Goal: Task Accomplishment & Management: Manage account settings

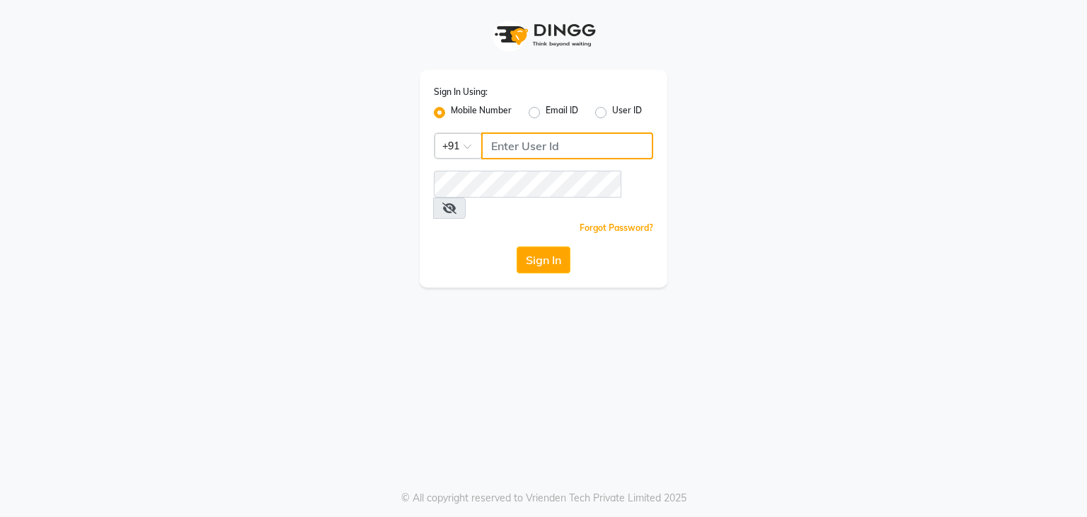
drag, startPoint x: 0, startPoint y: 0, endPoint x: 517, endPoint y: 139, distance: 535.0
click at [517, 139] on input "Username" at bounding box center [567, 145] width 172 height 27
type input "9861674797"
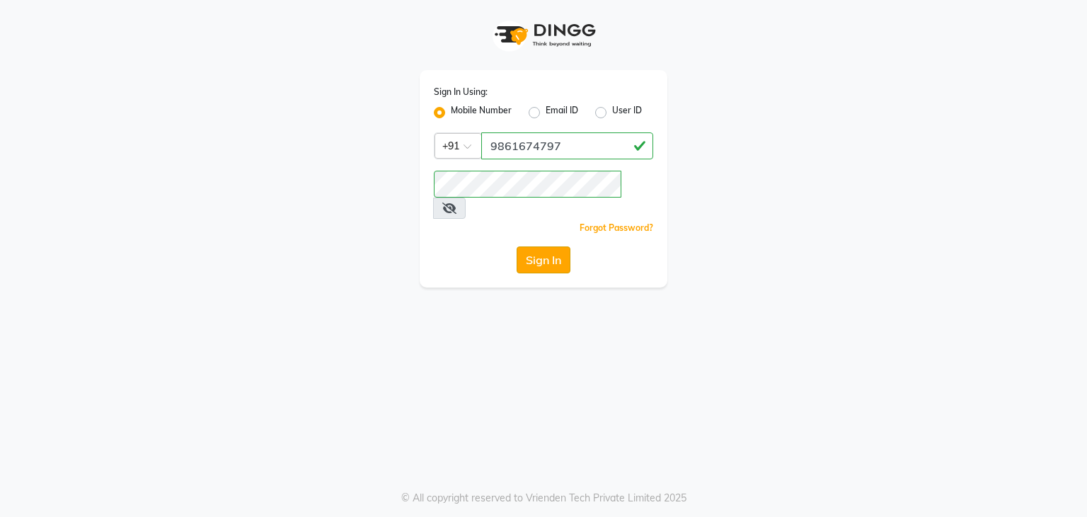
click at [552, 246] on button "Sign In" at bounding box center [544, 259] width 54 height 27
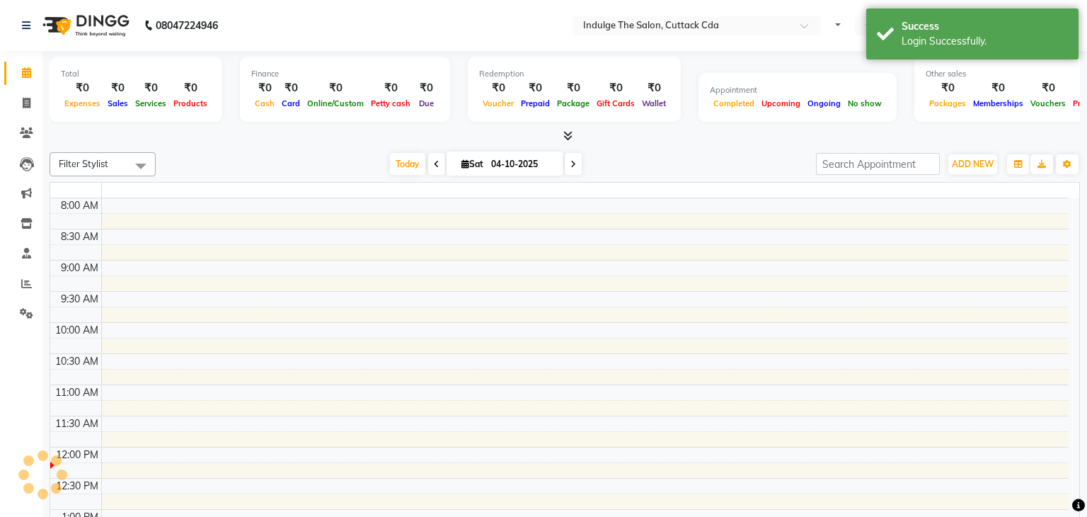
select select "en"
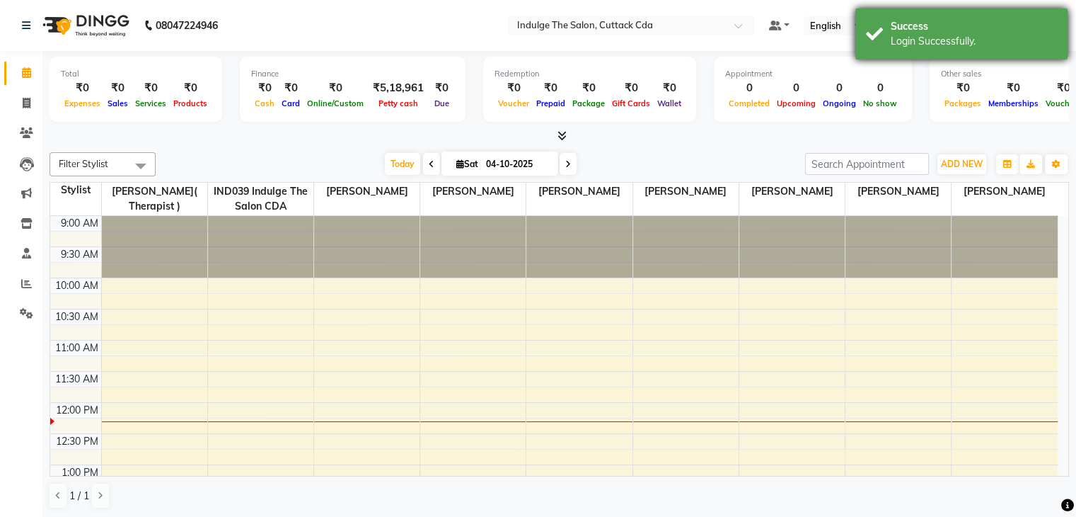
click at [928, 38] on div "Login Successfully." at bounding box center [974, 41] width 166 height 15
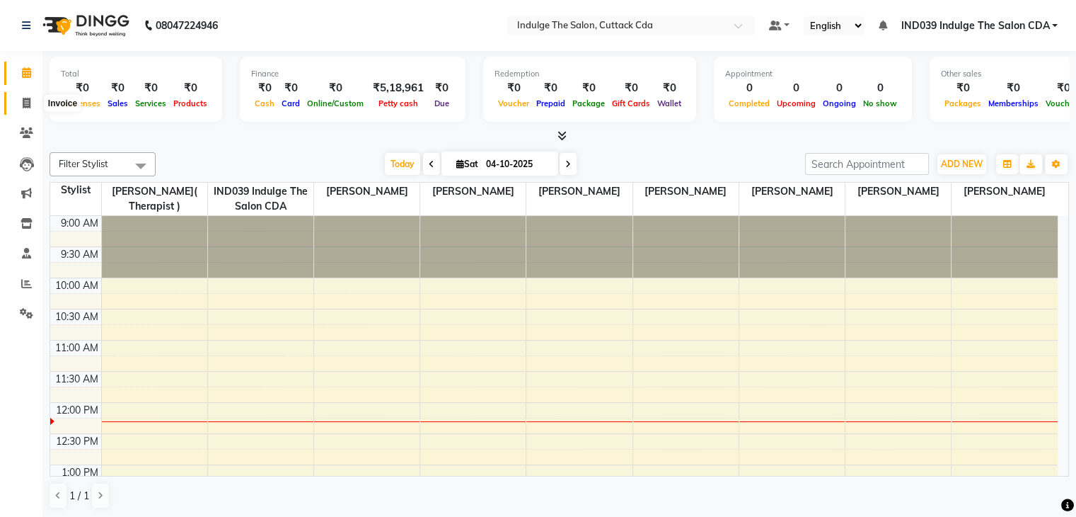
click at [26, 100] on icon at bounding box center [27, 103] width 8 height 11
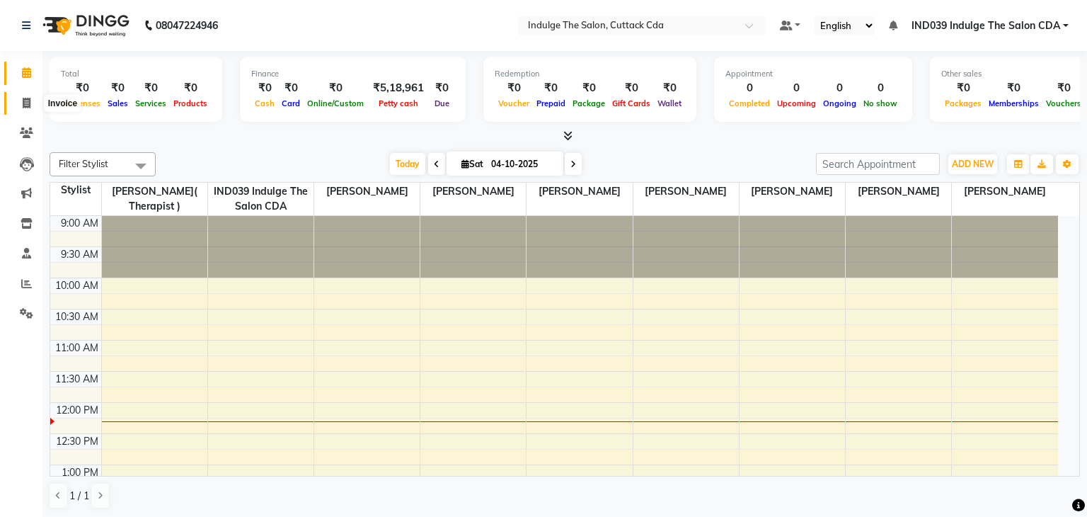
select select "7297"
select select "service"
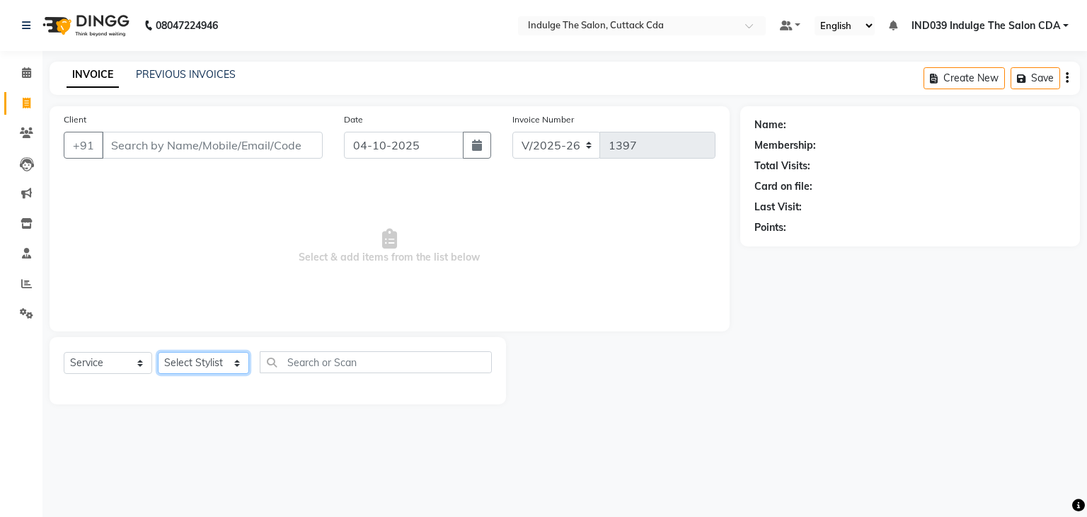
click at [212, 368] on select "Select Stylist [PERSON_NAME]( Therapist ) [PERSON_NAME] IND039 Indulge The Salo…" at bounding box center [203, 363] width 91 height 22
select select "87394"
click at [158, 352] on select "Select Stylist [PERSON_NAME]( Therapist ) [PERSON_NAME] IND039 Indulge The Salo…" at bounding box center [203, 363] width 91 height 22
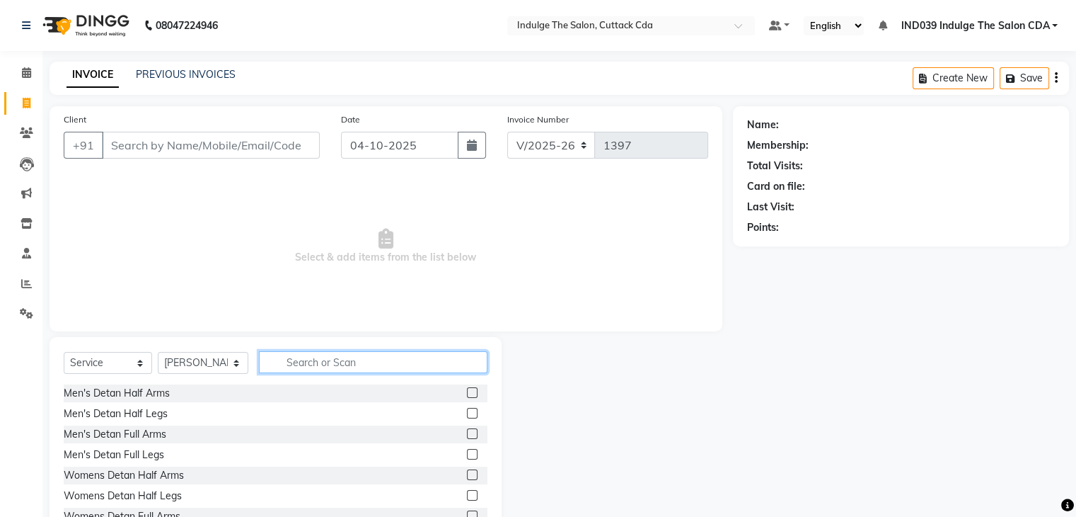
click at [364, 362] on input "text" at bounding box center [373, 362] width 228 height 22
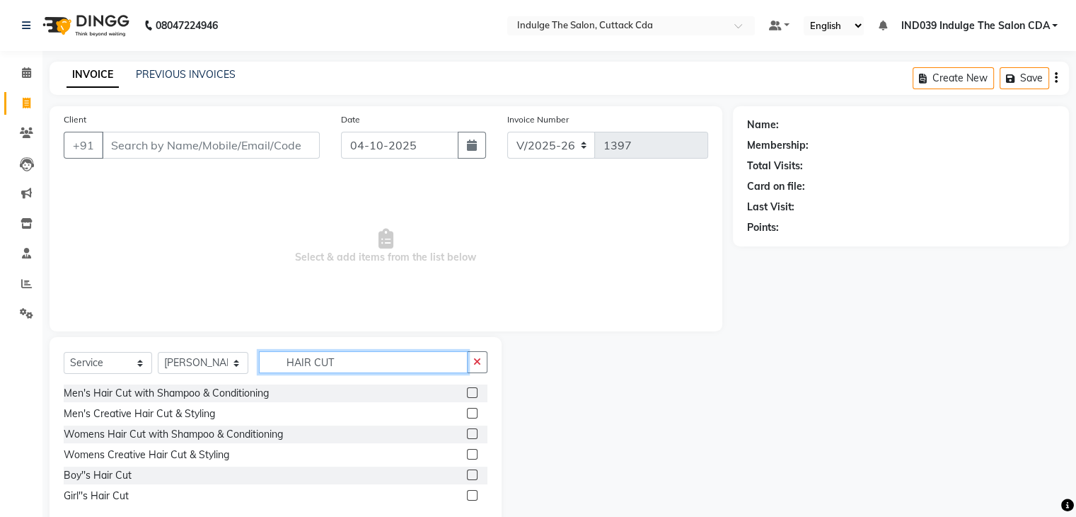
type input "HAIR CUT"
drag, startPoint x: 470, startPoint y: 391, endPoint x: 471, endPoint y: 384, distance: 7.9
click at [471, 391] on label at bounding box center [472, 392] width 11 height 11
click at [471, 391] on input "checkbox" at bounding box center [471, 392] width 9 height 9
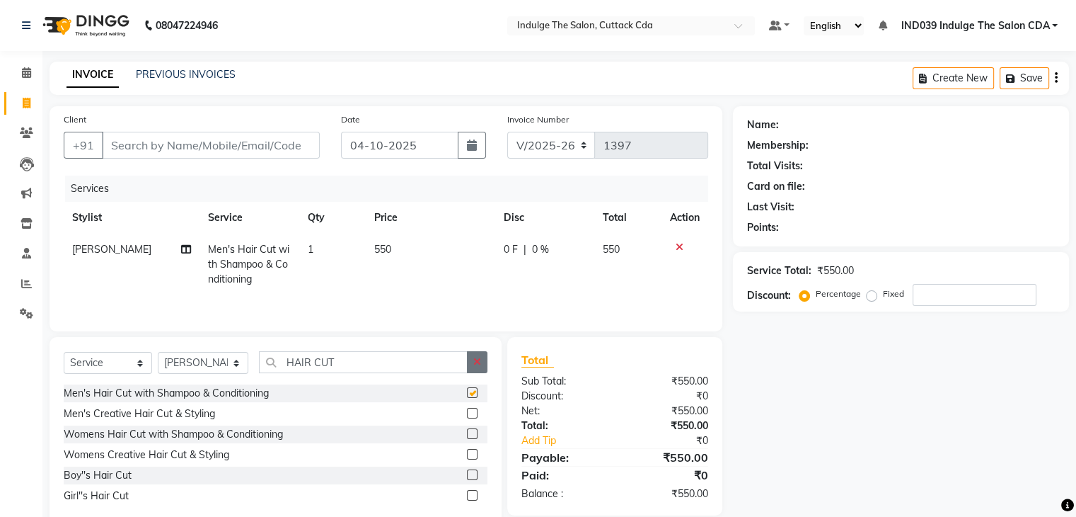
checkbox input "false"
click at [471, 364] on button "button" at bounding box center [477, 362] width 21 height 22
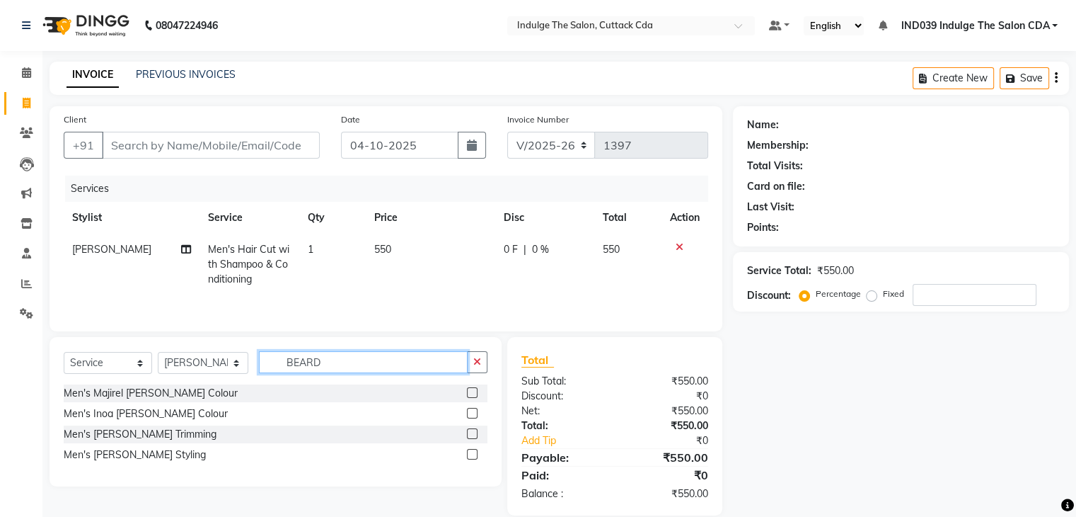
type input "BEARD"
click at [470, 454] on label at bounding box center [472, 454] width 11 height 11
click at [470, 454] on input "checkbox" at bounding box center [471, 454] width 9 height 9
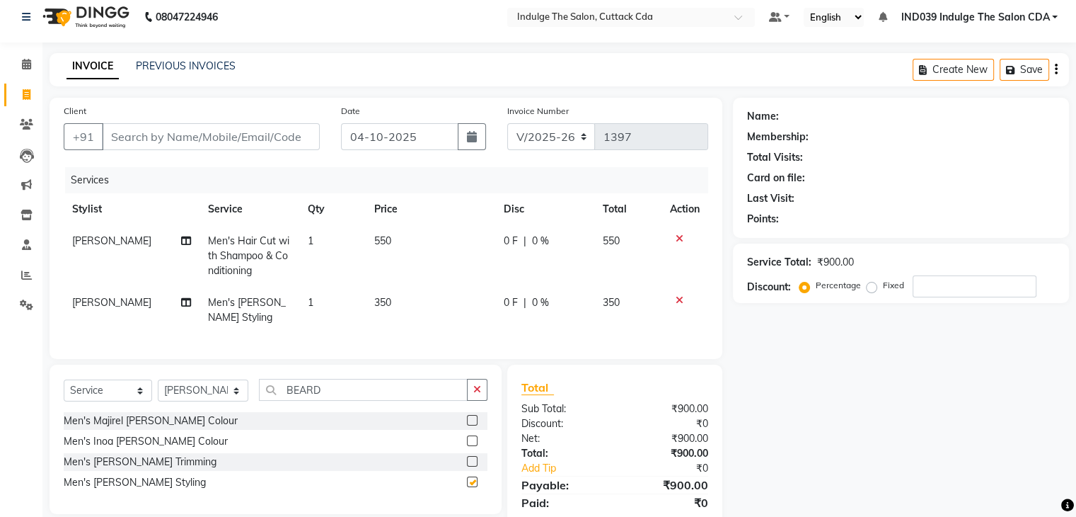
scroll to position [67, 0]
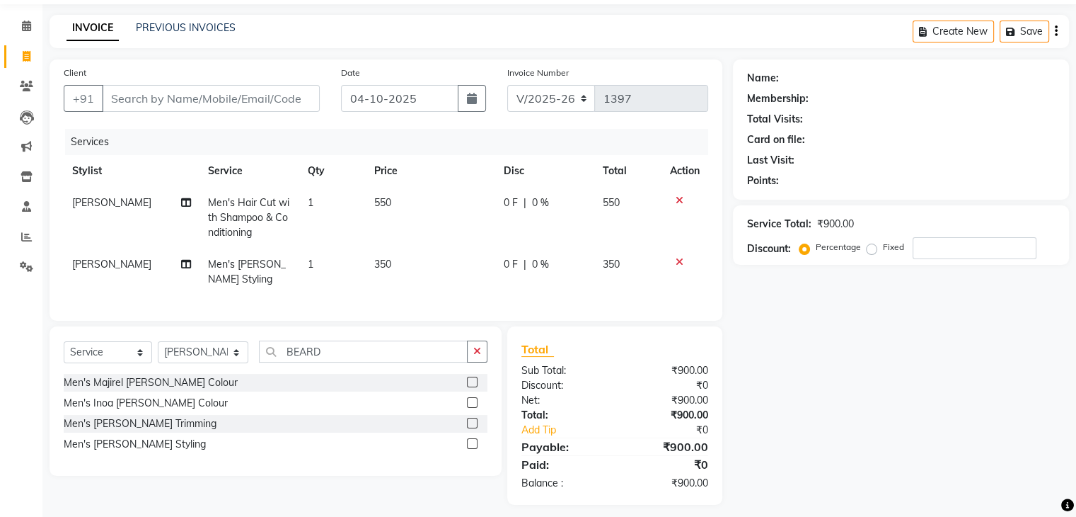
checkbox input "false"
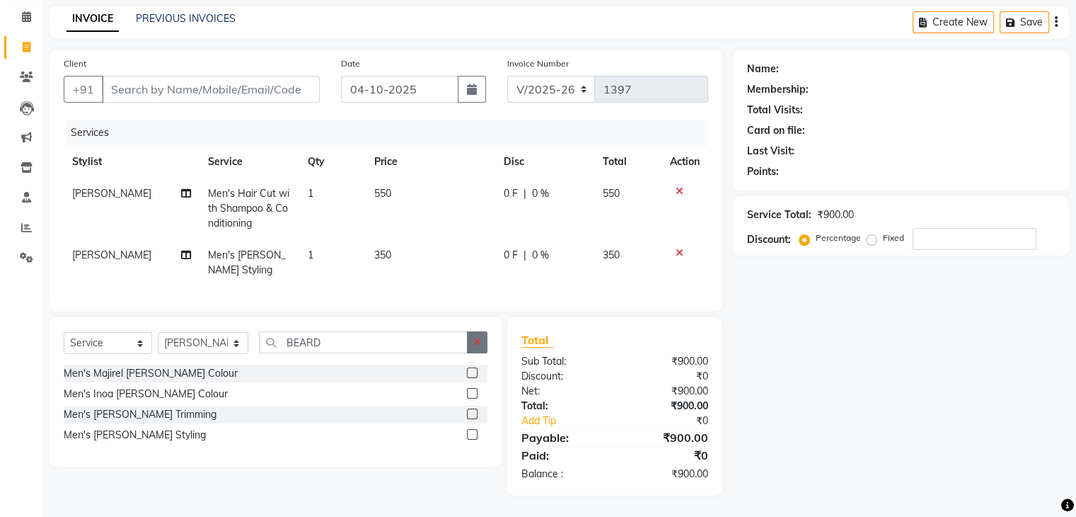
click at [480, 341] on icon "button" at bounding box center [477, 342] width 8 height 10
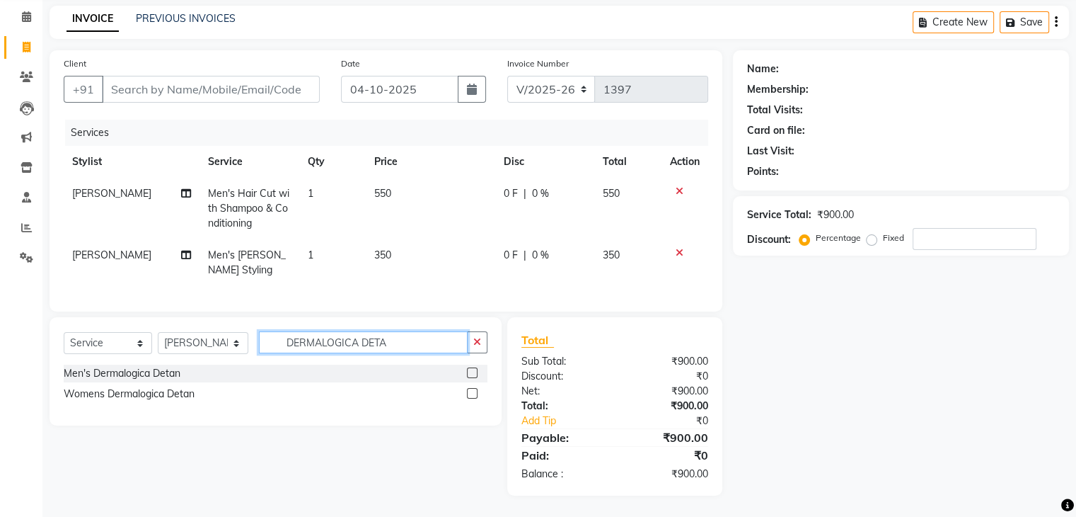
type input "DERMALOGICA DETA"
click at [476, 372] on label at bounding box center [472, 372] width 11 height 11
click at [476, 372] on input "checkbox" at bounding box center [471, 373] width 9 height 9
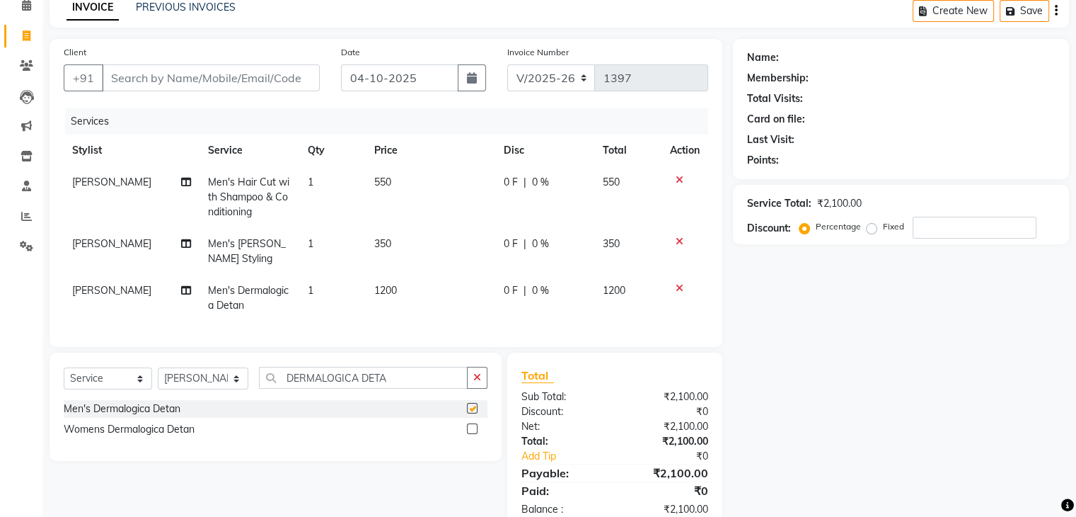
scroll to position [113, 0]
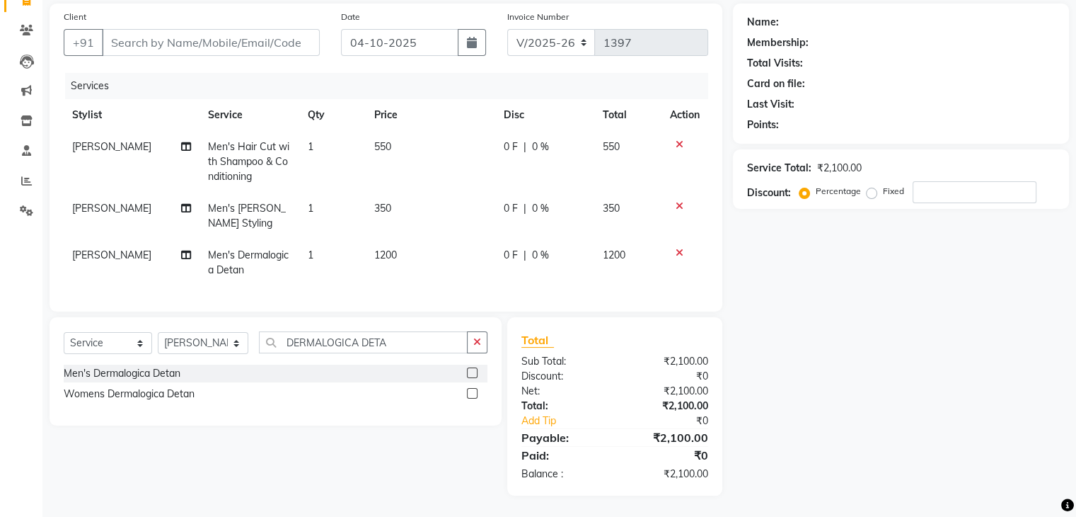
checkbox input "false"
click at [937, 188] on input "number" at bounding box center [975, 192] width 124 height 22
type input "10"
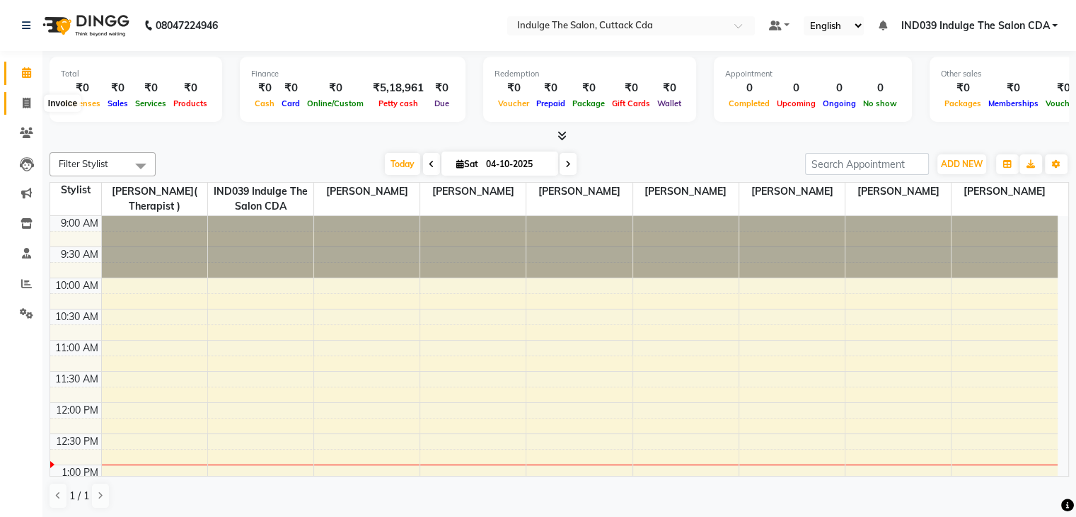
click at [28, 100] on icon at bounding box center [27, 103] width 8 height 11
select select "service"
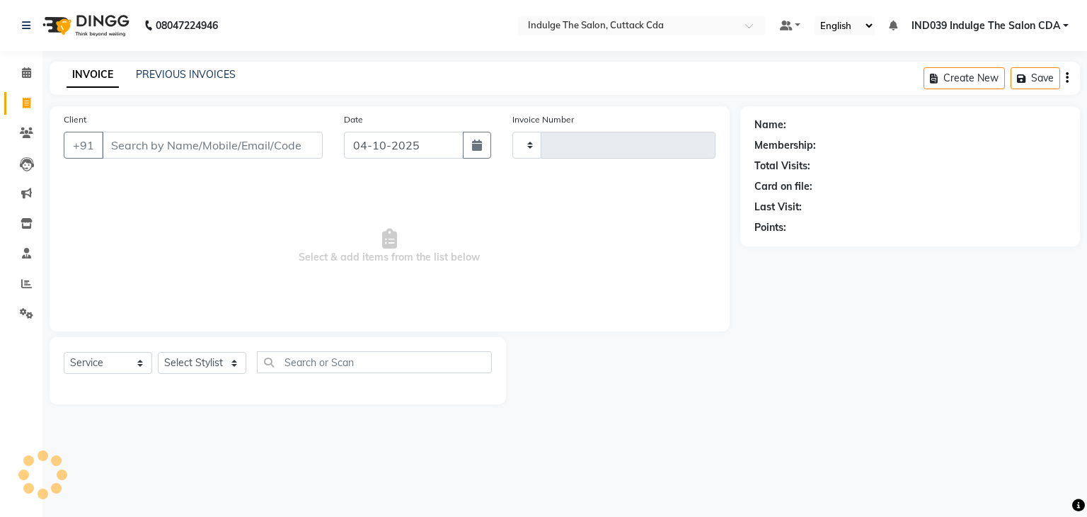
type input "1397"
select select "7297"
click at [23, 287] on icon at bounding box center [26, 283] width 11 height 11
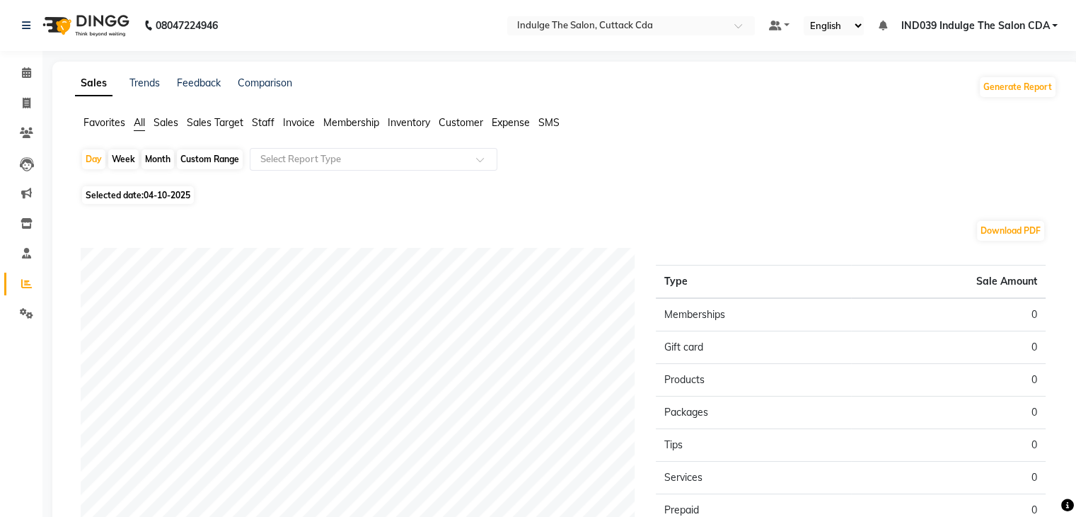
click at [261, 126] on span "Staff" at bounding box center [263, 122] width 23 height 13
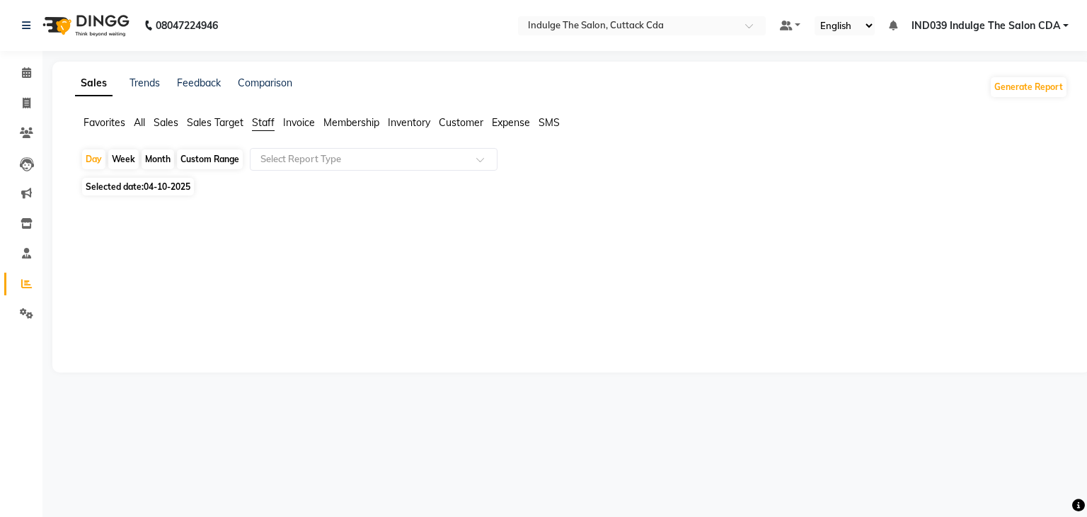
click at [193, 155] on div "Custom Range" at bounding box center [210, 159] width 66 height 20
select select "10"
select select "2025"
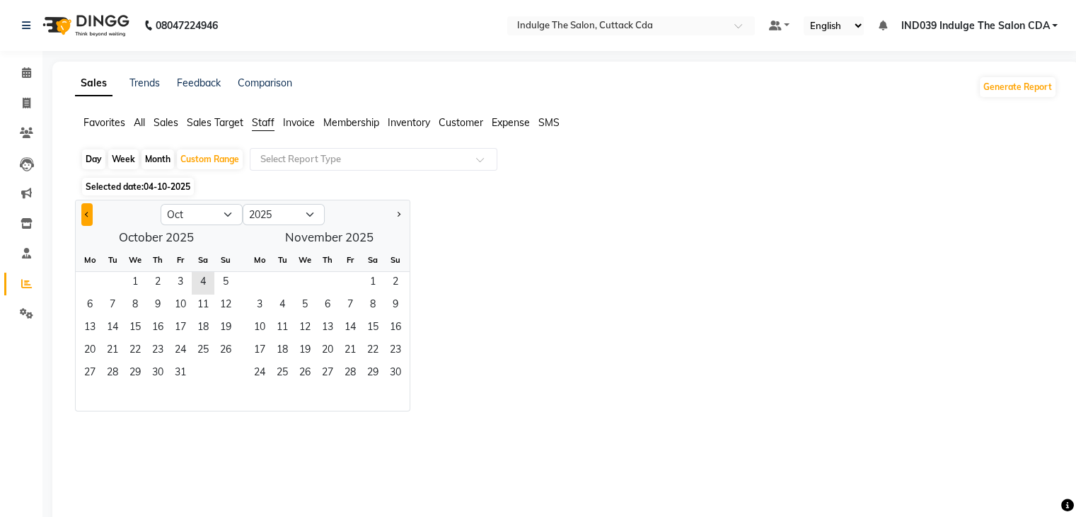
click at [89, 219] on button "Previous month" at bounding box center [86, 214] width 11 height 23
click at [88, 219] on button "Previous month" at bounding box center [86, 214] width 11 height 23
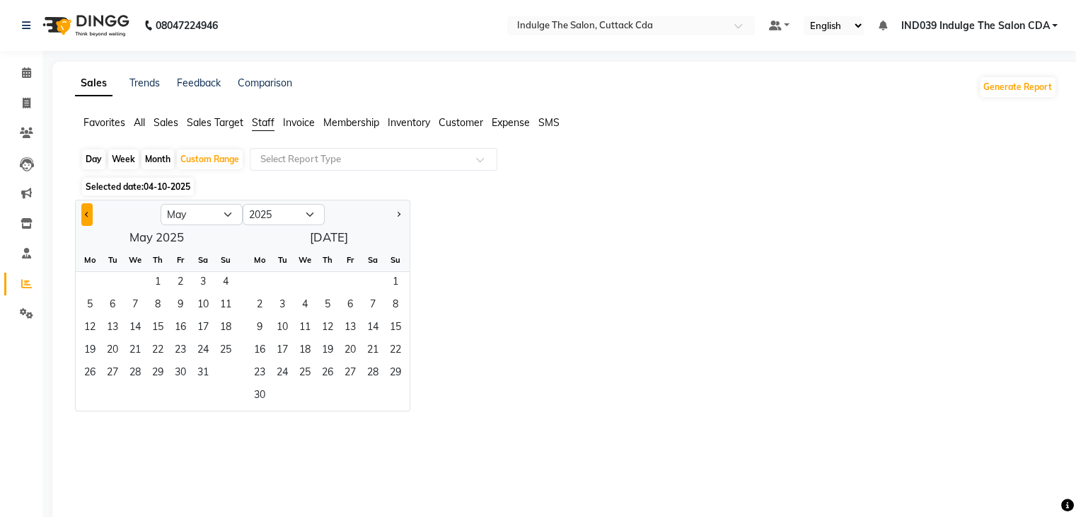
click at [88, 219] on button "Previous month" at bounding box center [86, 214] width 11 height 23
click at [134, 279] on span "1" at bounding box center [135, 283] width 23 height 23
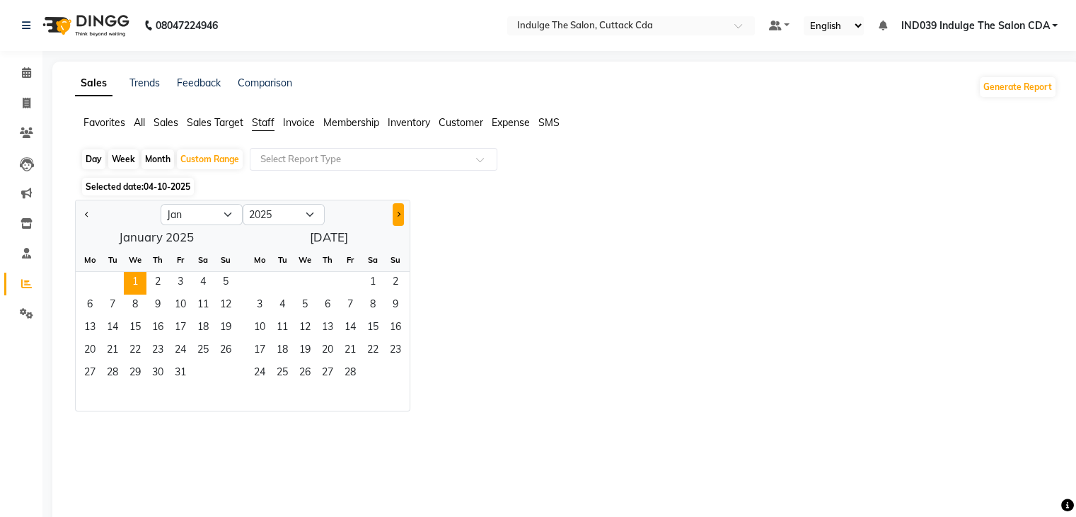
click at [396, 215] on span "Next month" at bounding box center [398, 214] width 5 height 5
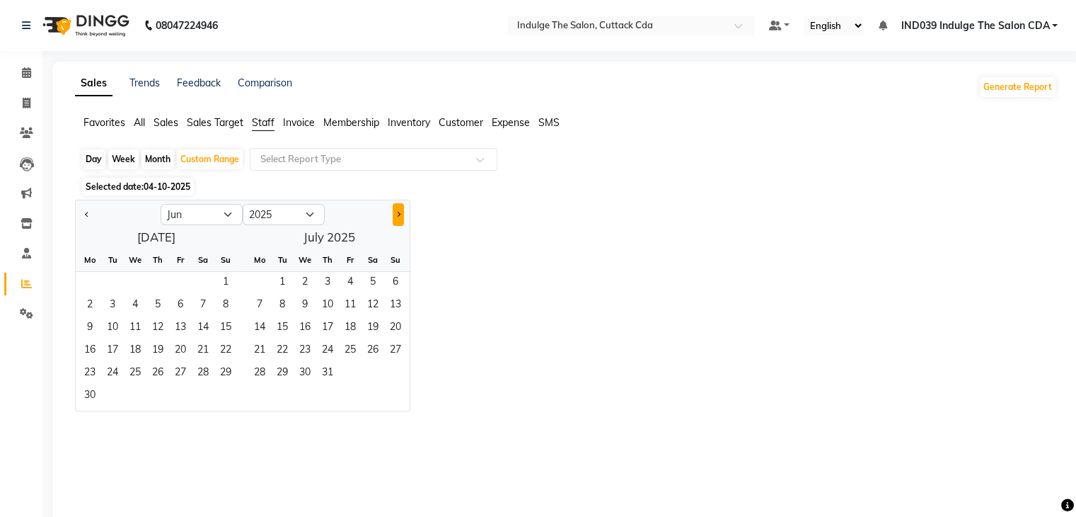
click at [396, 215] on span "Next month" at bounding box center [398, 214] width 5 height 5
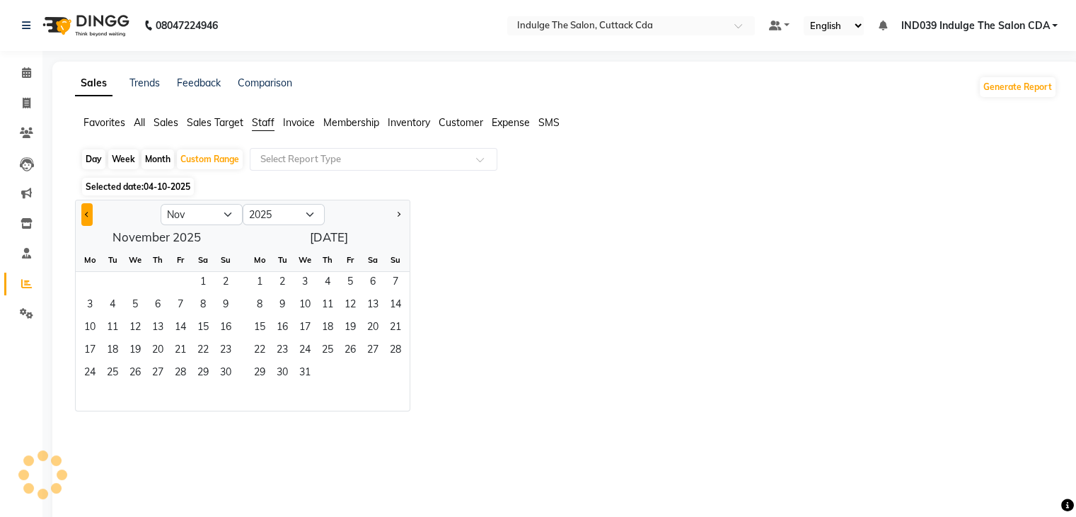
click at [86, 216] on span "Previous month" at bounding box center [87, 214] width 5 height 5
select select "10"
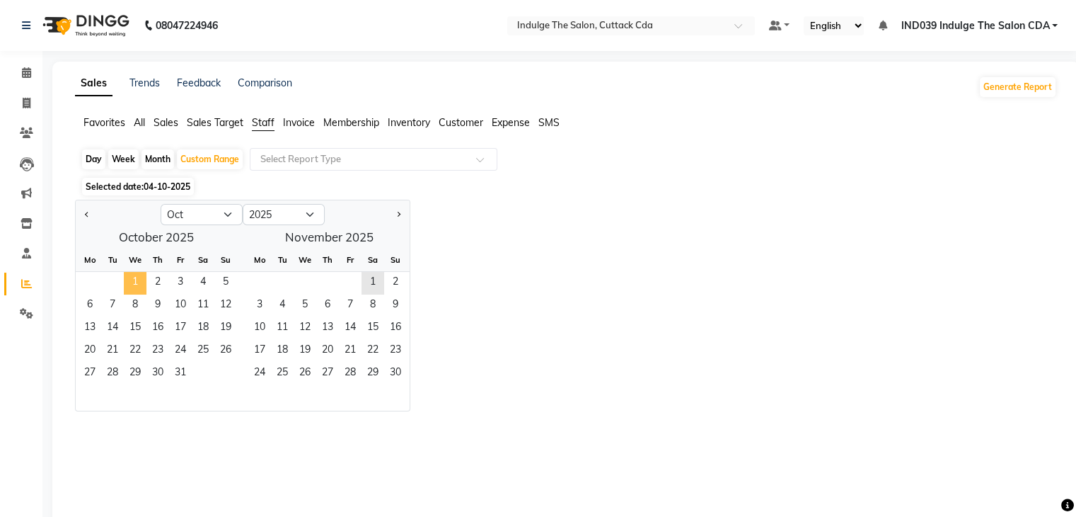
click at [133, 282] on span "1" at bounding box center [135, 283] width 23 height 23
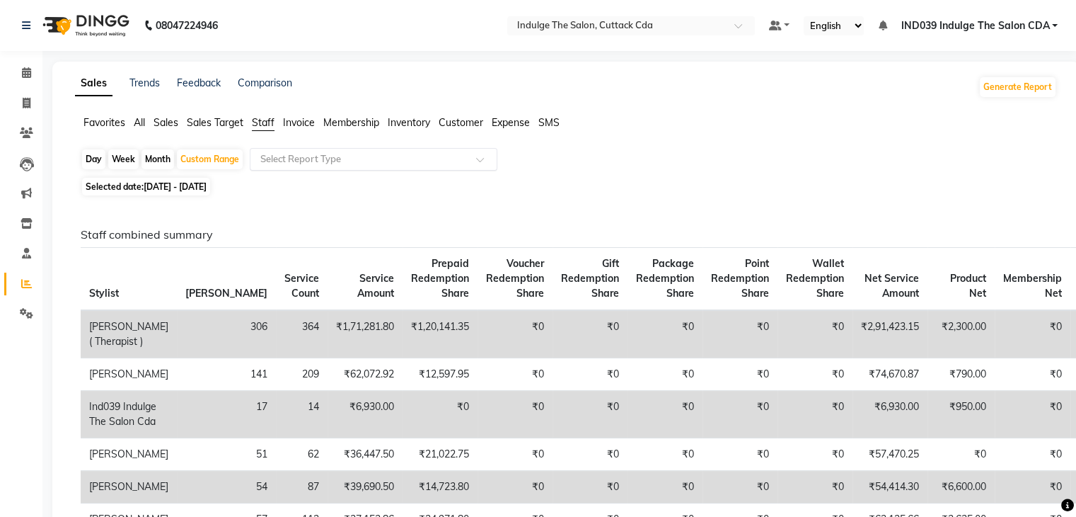
click at [292, 156] on input "text" at bounding box center [360, 159] width 204 height 14
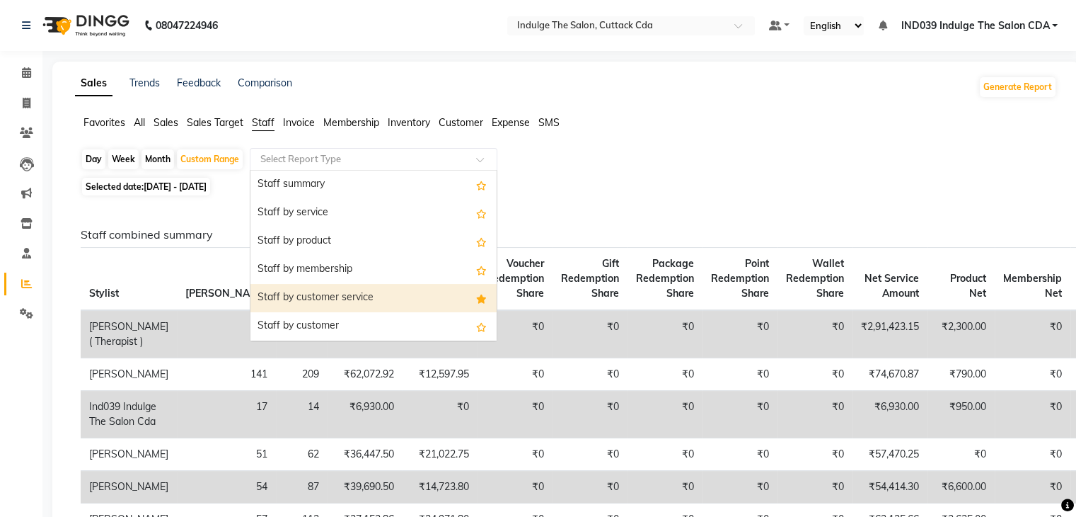
click at [359, 300] on div "Staff by customer service" at bounding box center [373, 298] width 246 height 28
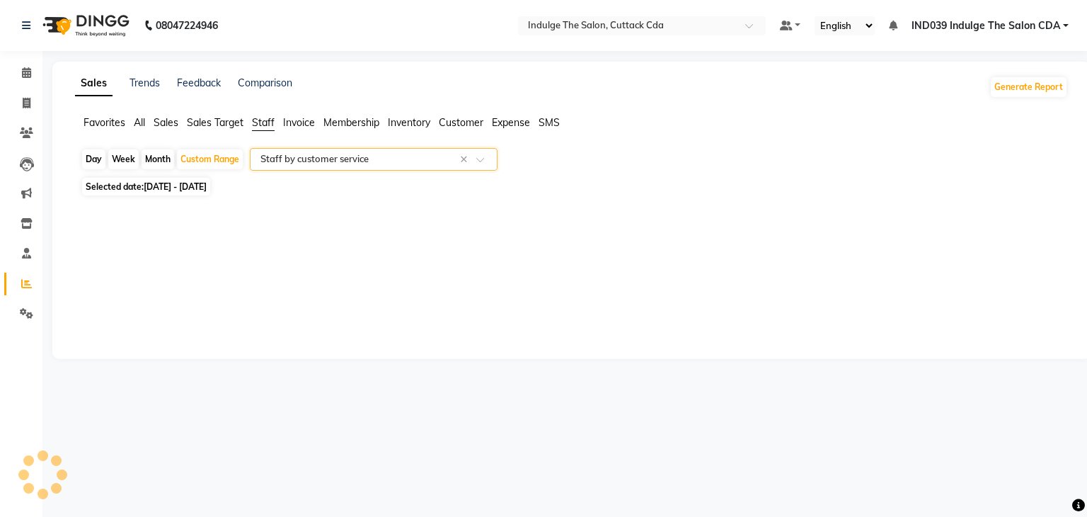
select select "full_report"
select select "csv"
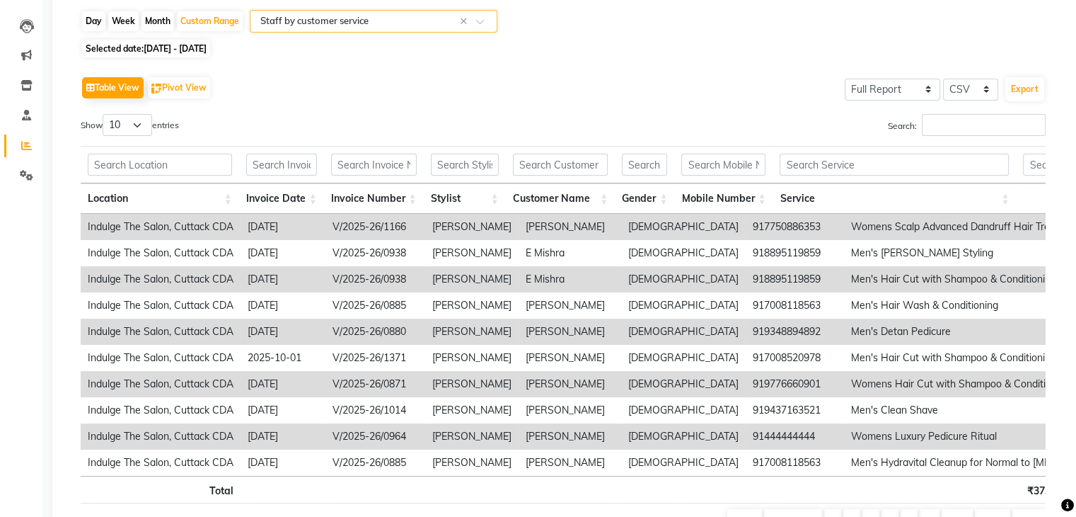
scroll to position [142, 0]
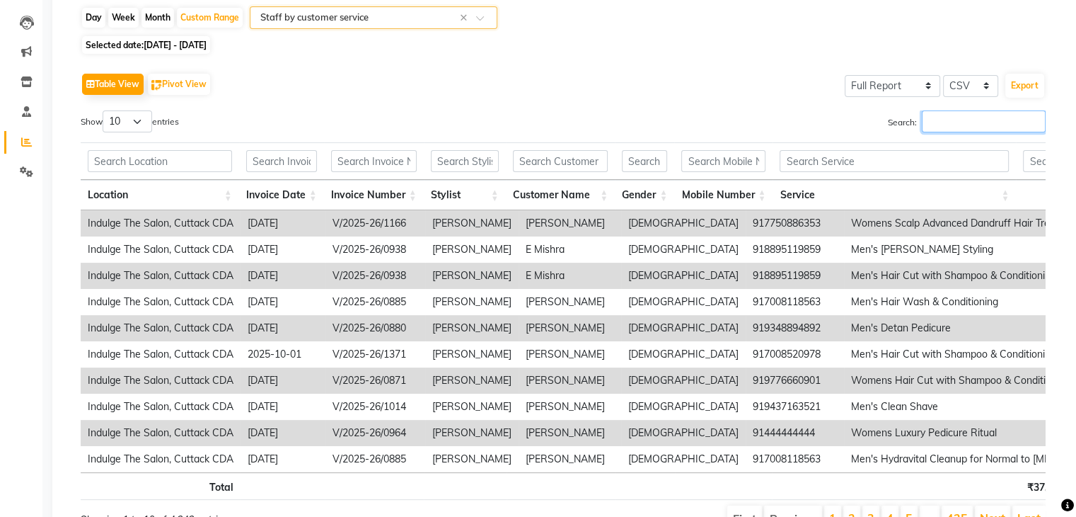
click at [950, 127] on input "Search:" at bounding box center [984, 121] width 124 height 22
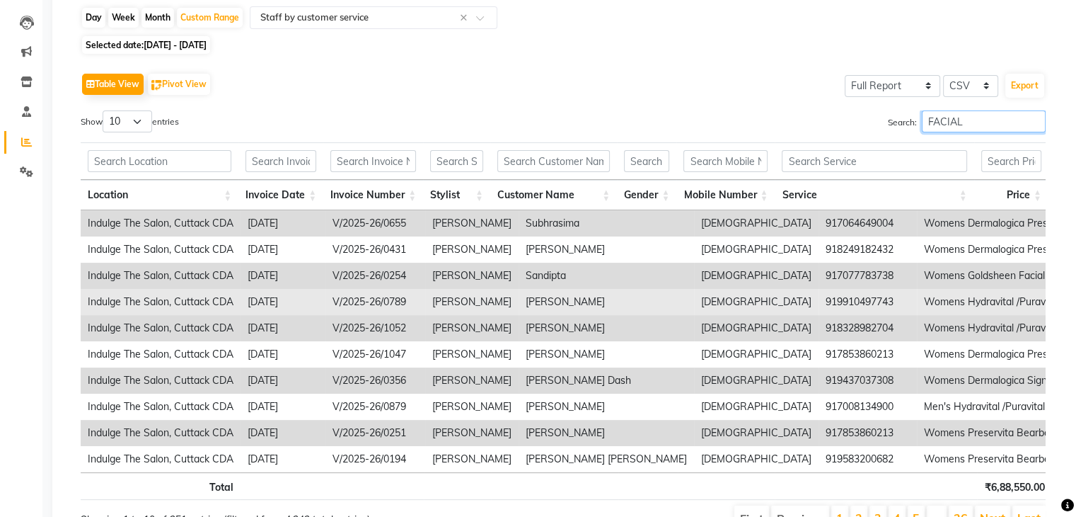
scroll to position [212, 0]
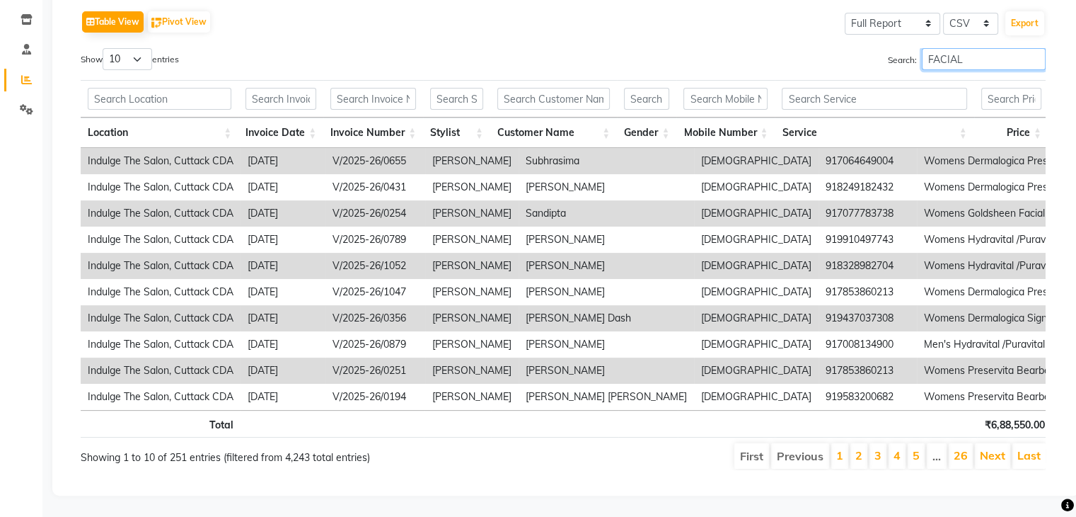
type input "FACIAL"
click at [129, 48] on select "10 25 50 100" at bounding box center [128, 59] width 50 height 22
select select "100"
click at [105, 48] on select "10 25 50 100" at bounding box center [128, 59] width 50 height 22
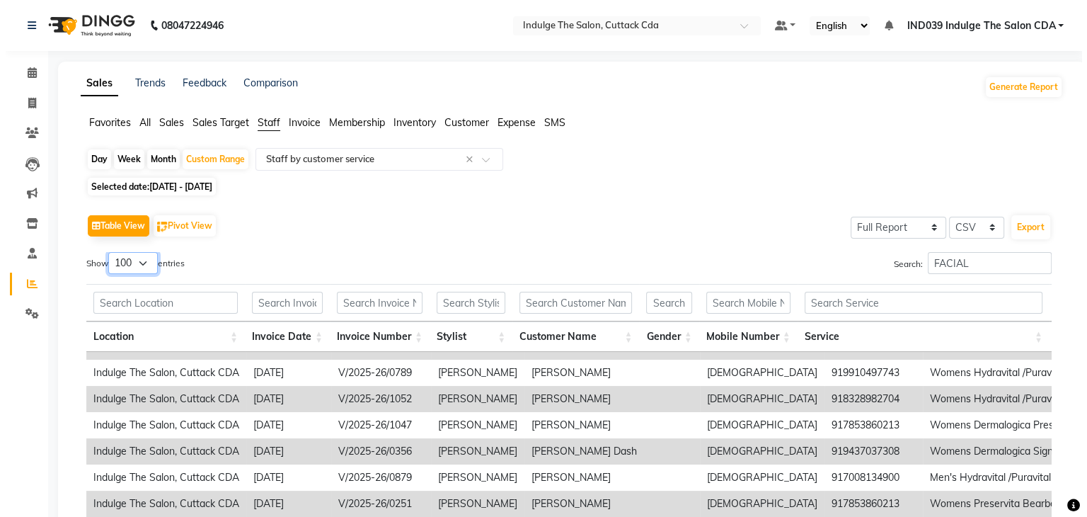
scroll to position [0, 0]
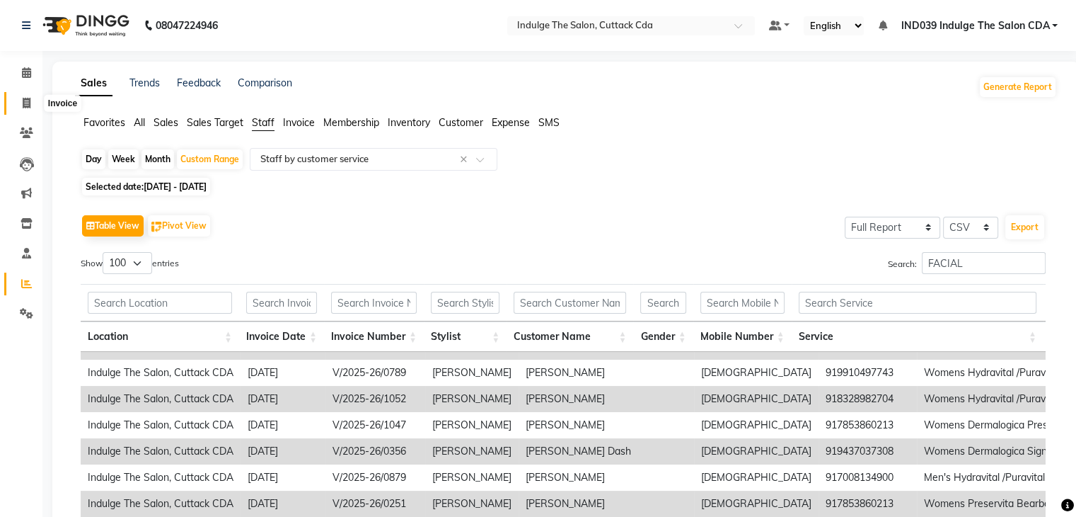
click at [25, 98] on icon at bounding box center [27, 103] width 8 height 11
select select "service"
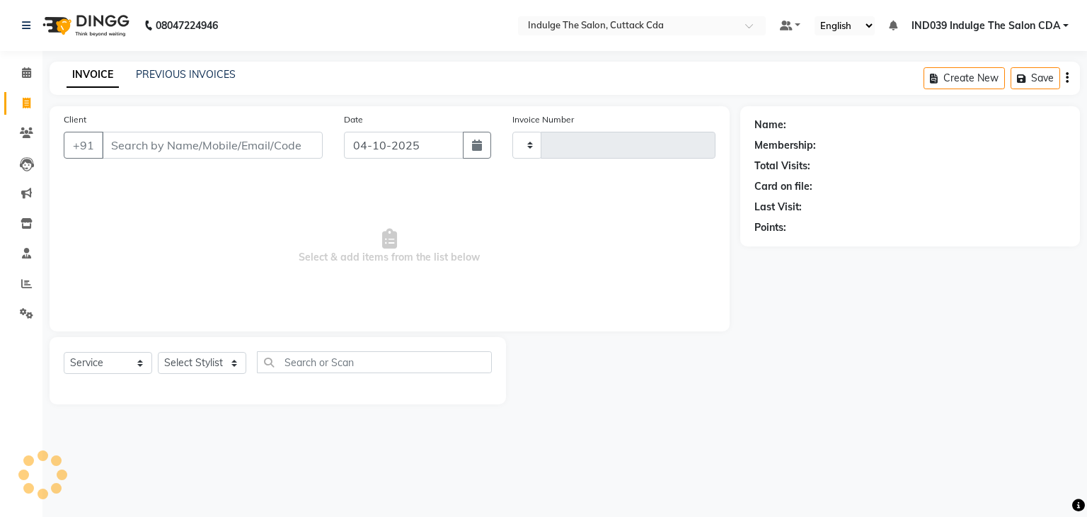
type input "1397"
select select "7297"
click at [173, 146] on input "Client" at bounding box center [212, 145] width 221 height 27
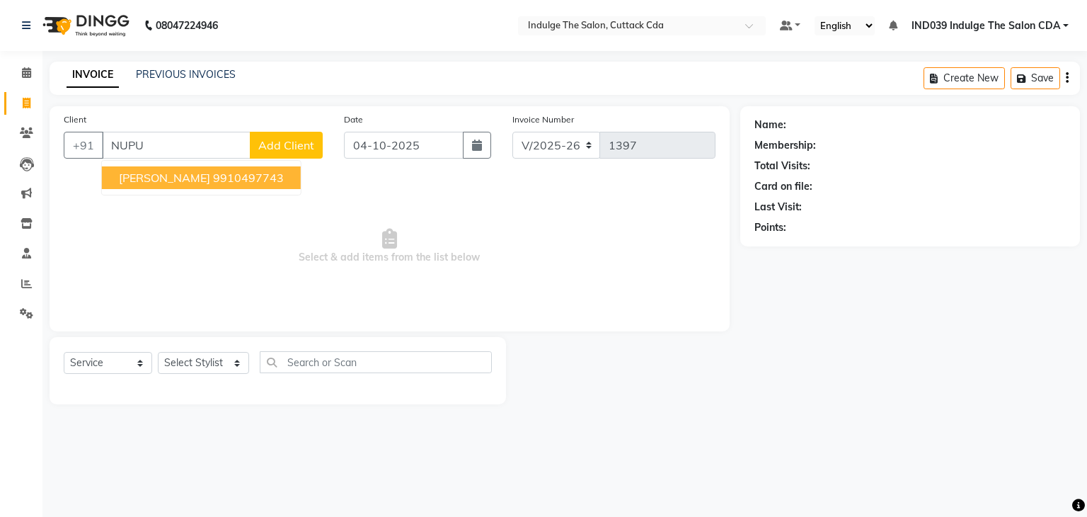
click at [210, 178] on span "NUPUR CHANDGOTIA" at bounding box center [164, 178] width 91 height 14
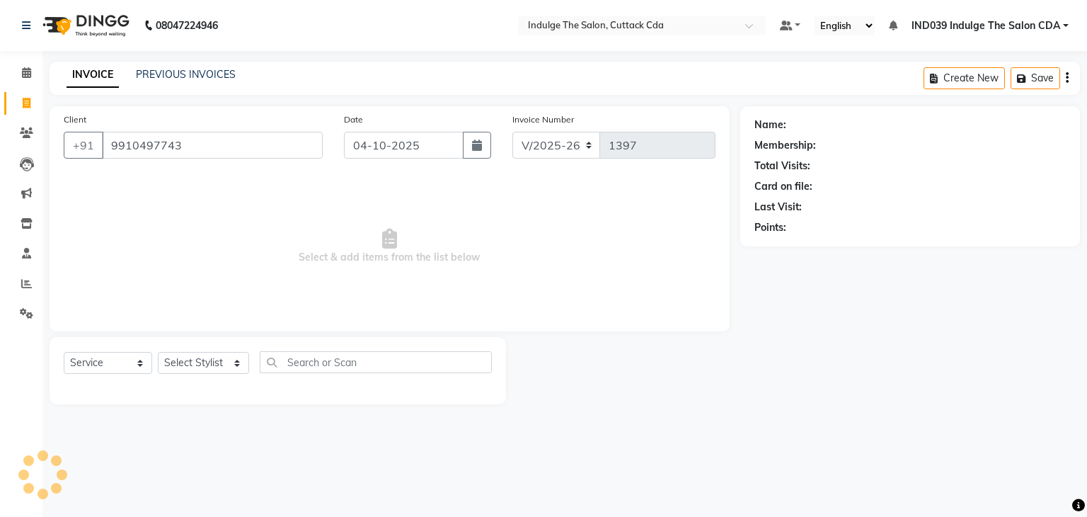
type input "9910497743"
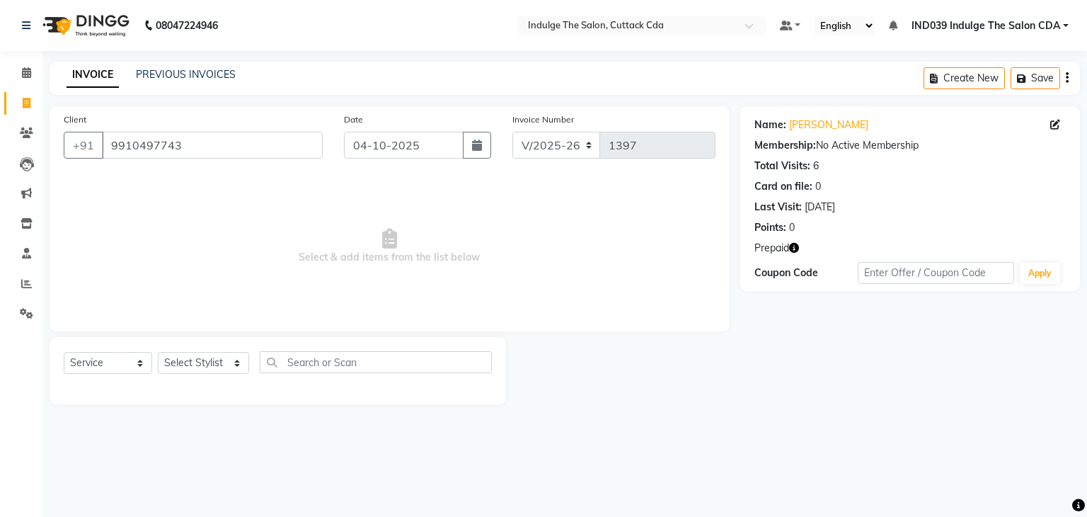
click at [795, 245] on icon "button" at bounding box center [794, 248] width 10 height 10
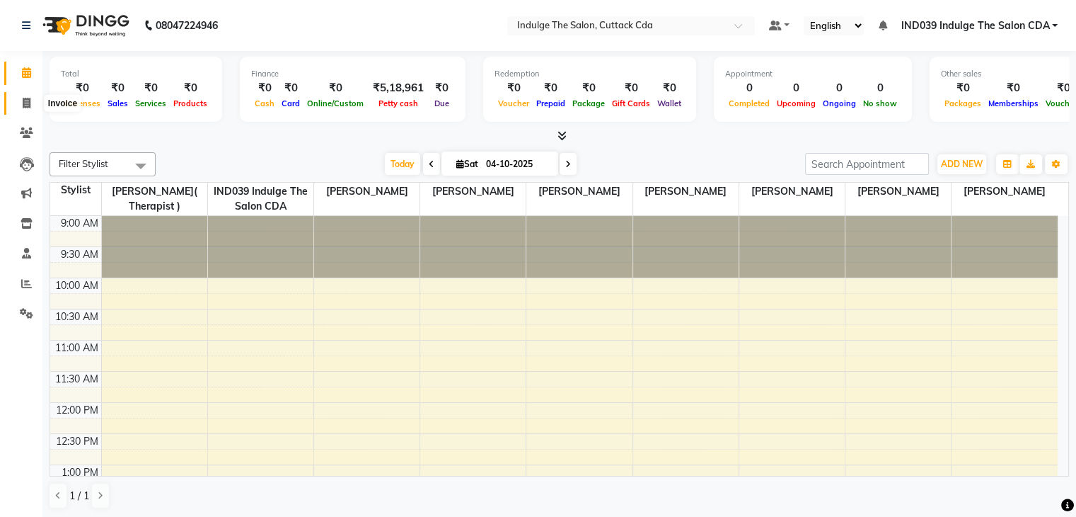
click at [20, 97] on span at bounding box center [26, 104] width 25 height 16
select select "service"
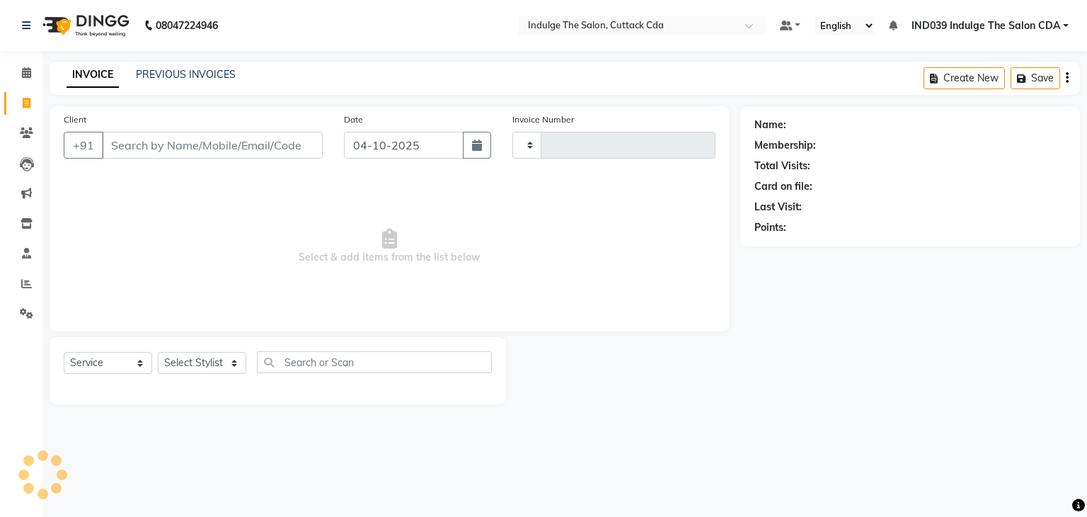
type input "1397"
select select "7297"
click at [207, 365] on select "Select Stylist [PERSON_NAME]( Therapist ) [PERSON_NAME] IND039 Indulge The Salo…" at bounding box center [203, 363] width 91 height 22
select select "91719"
click at [158, 352] on select "Select Stylist [PERSON_NAME]( Therapist ) [PERSON_NAME] IND039 Indulge The Salo…" at bounding box center [203, 363] width 91 height 22
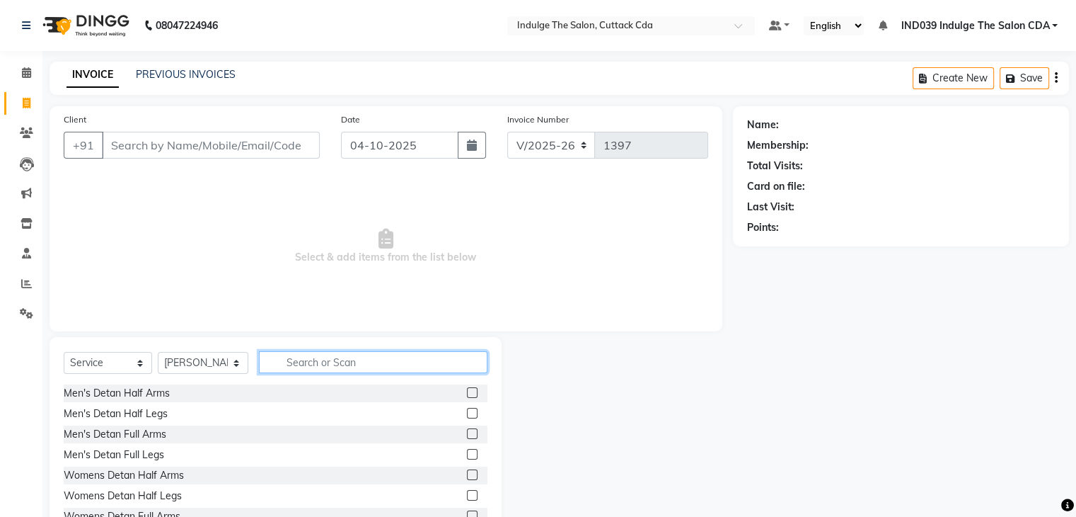
click at [321, 357] on input "text" at bounding box center [373, 362] width 228 height 22
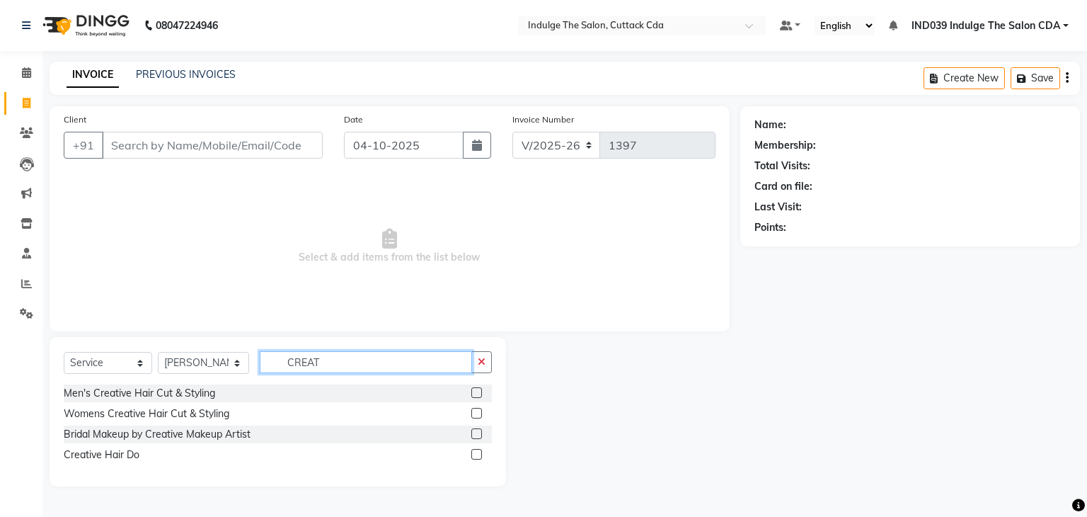
type input "CREAT"
click at [472, 413] on label at bounding box center [476, 413] width 11 height 11
click at [472, 413] on input "checkbox" at bounding box center [475, 413] width 9 height 9
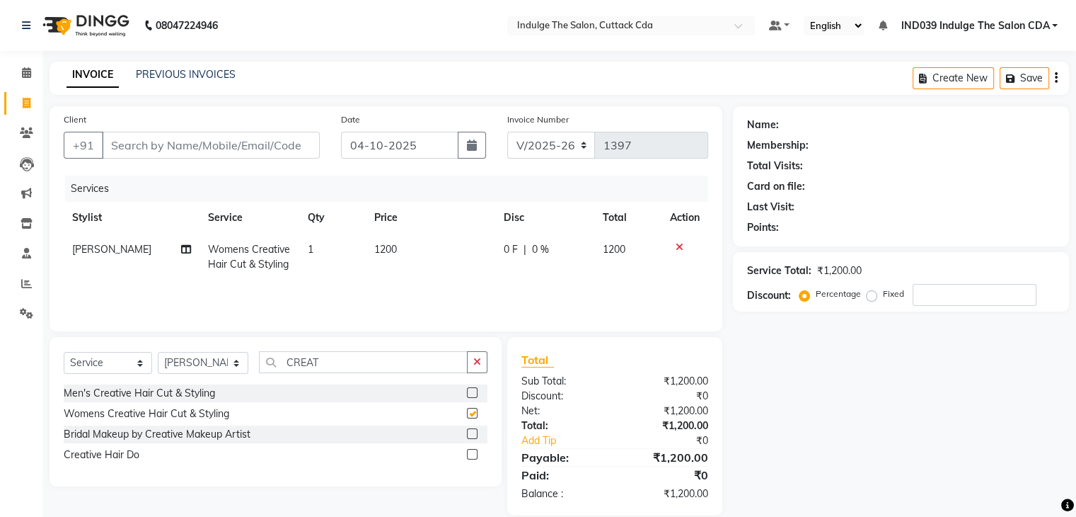
checkbox input "false"
click at [925, 292] on input "number" at bounding box center [975, 295] width 124 height 22
type input "10"
click at [250, 148] on input "Client" at bounding box center [211, 145] width 218 height 27
type input "9"
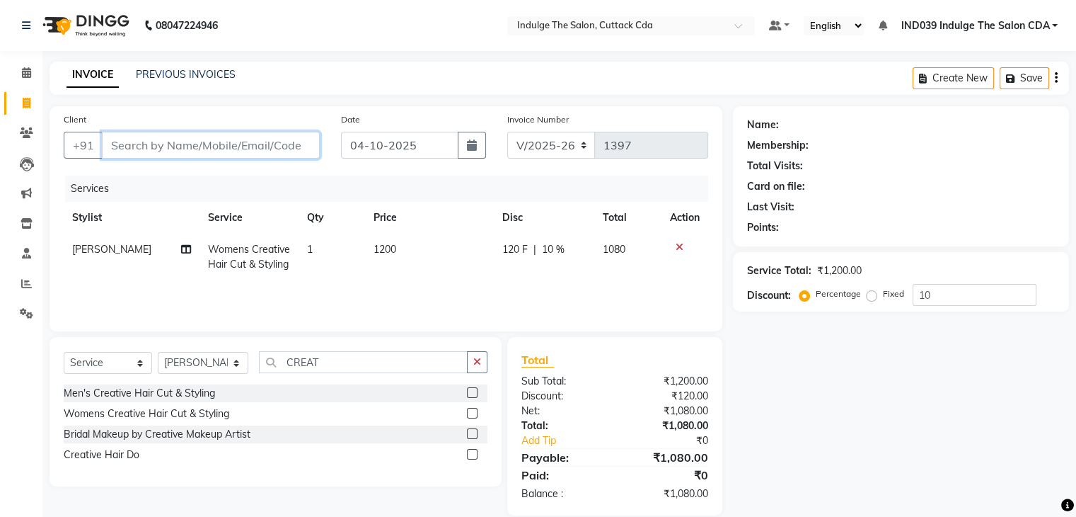
type input "0"
type input "9739030009"
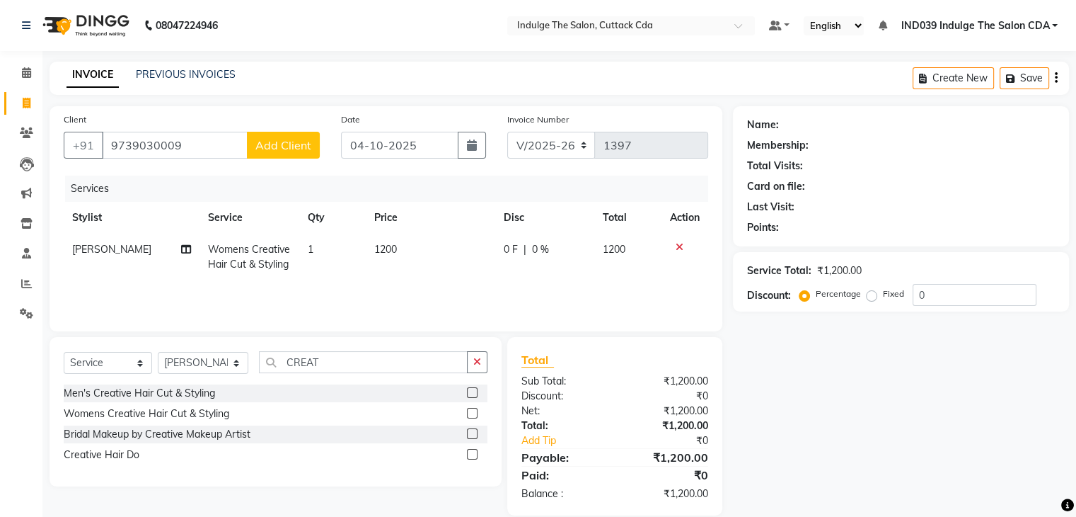
click at [273, 145] on span "Add Client" at bounding box center [283, 145] width 56 height 14
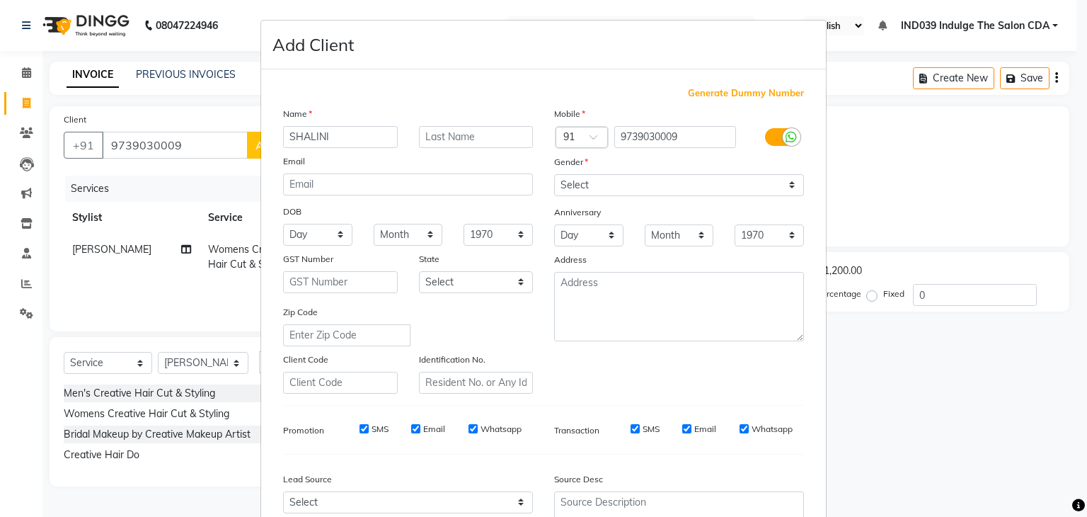
type input "SHALINI"
drag, startPoint x: 614, startPoint y: 188, endPoint x: 615, endPoint y: 195, distance: 7.8
click at [614, 188] on select "Select Male Female Other Prefer Not To Say" at bounding box center [679, 185] width 250 height 22
select select "female"
click at [554, 175] on select "Select Male Female Other Prefer Not To Say" at bounding box center [679, 185] width 250 height 22
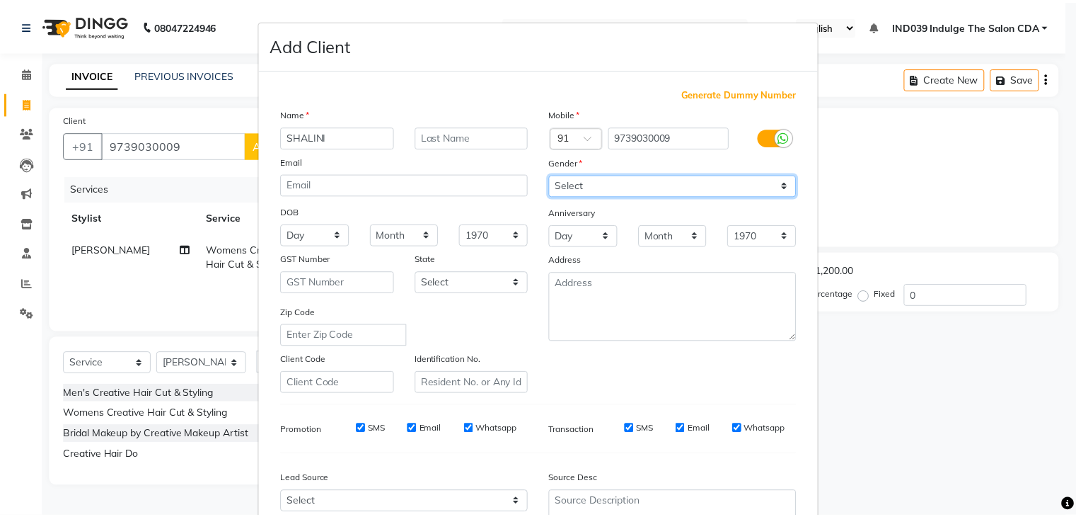
scroll to position [142, 0]
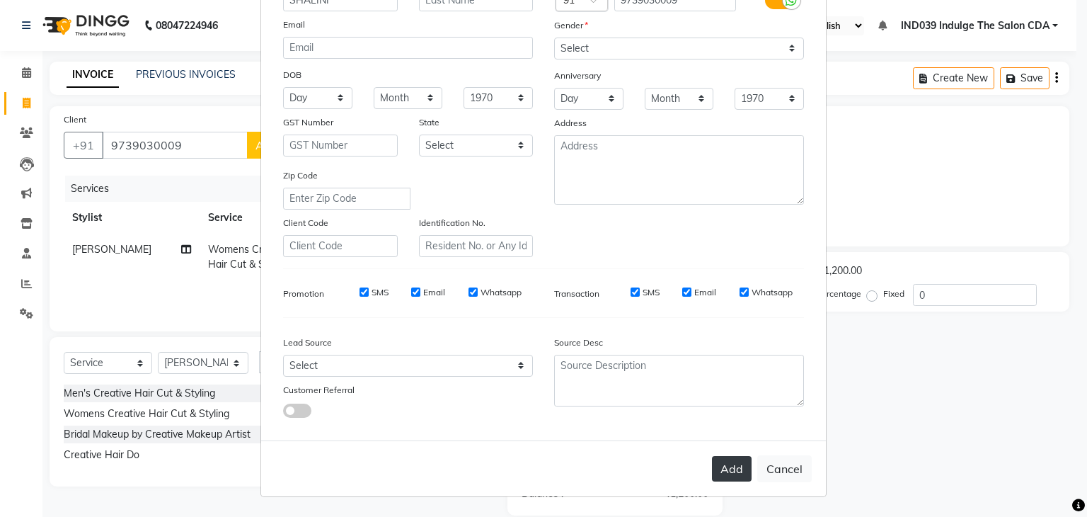
click at [721, 472] on button "Add" at bounding box center [732, 468] width 40 height 25
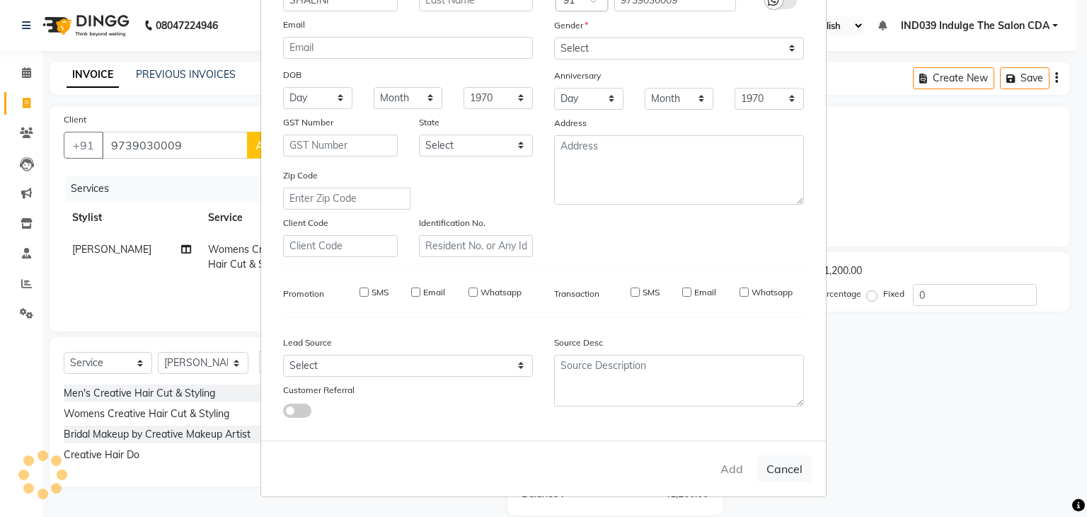
select select
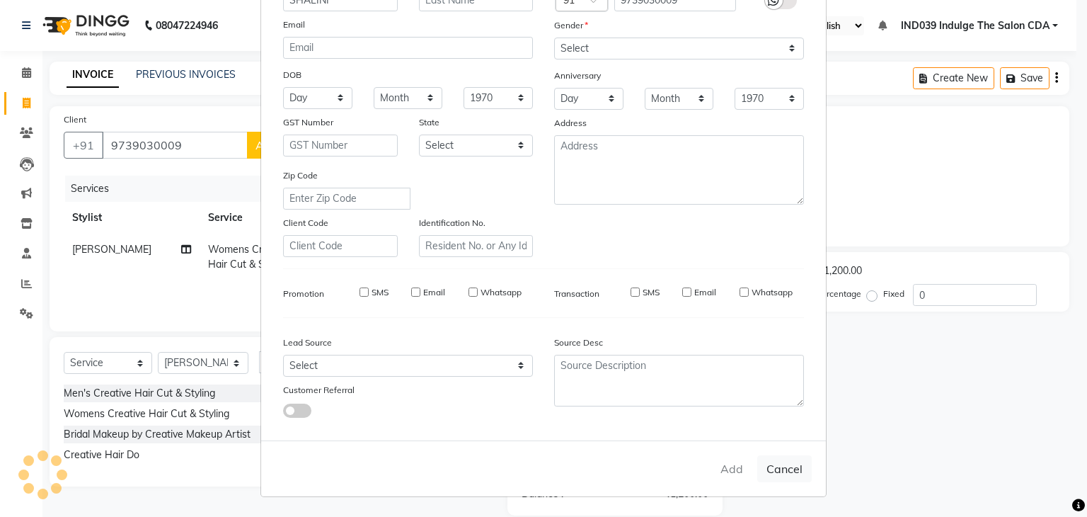
select select
checkbox input "false"
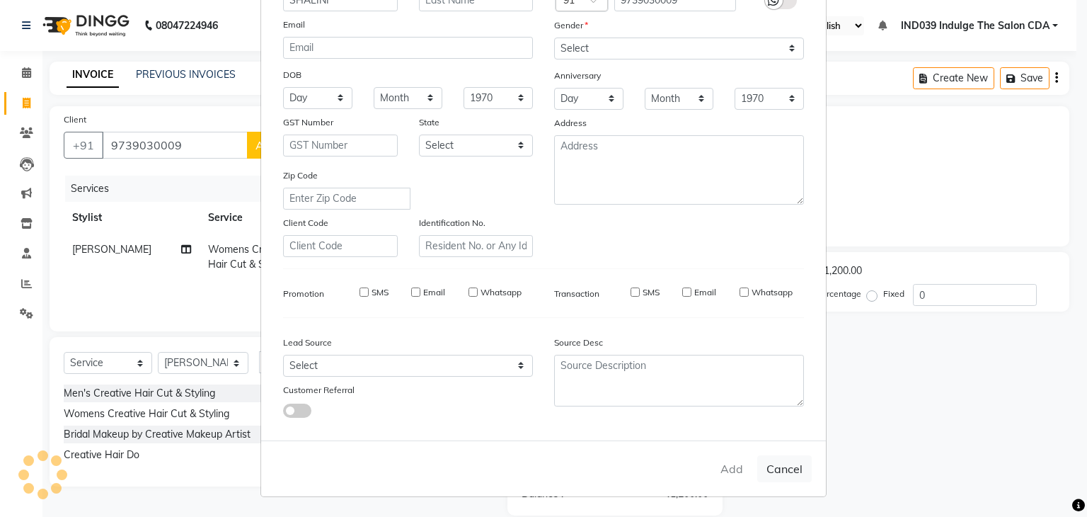
checkbox input "false"
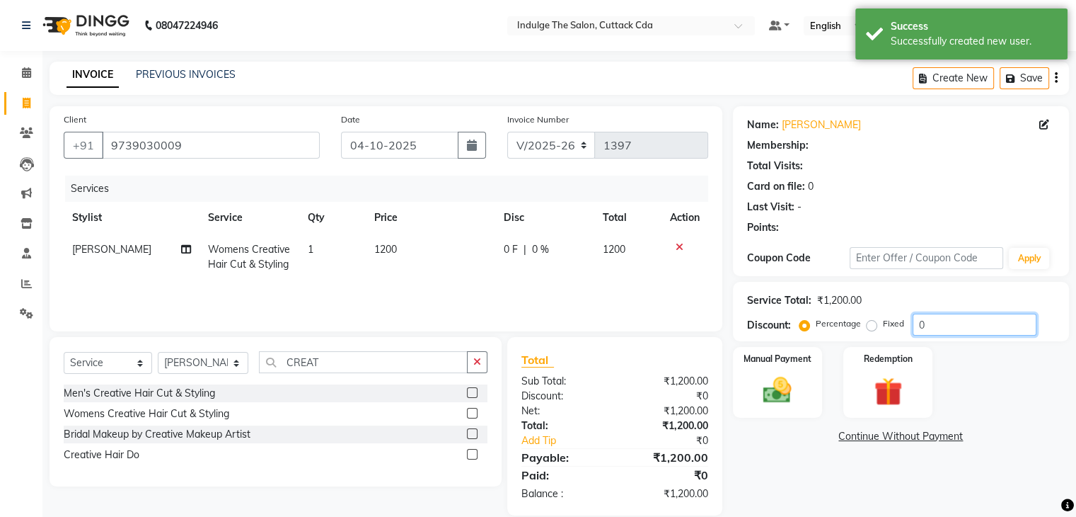
click at [954, 328] on input "0" at bounding box center [975, 324] width 124 height 22
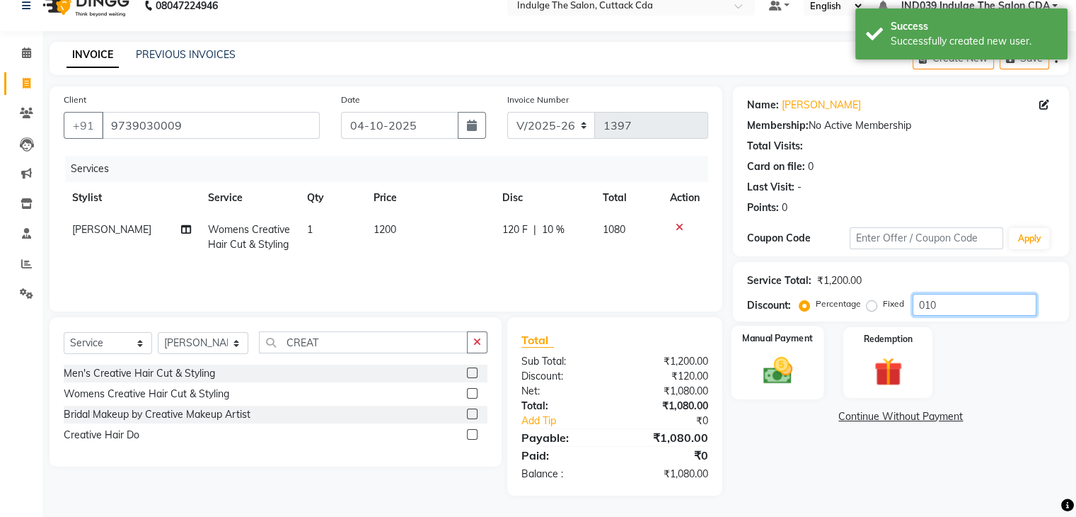
type input "010"
click at [771, 357] on img at bounding box center [777, 371] width 47 height 34
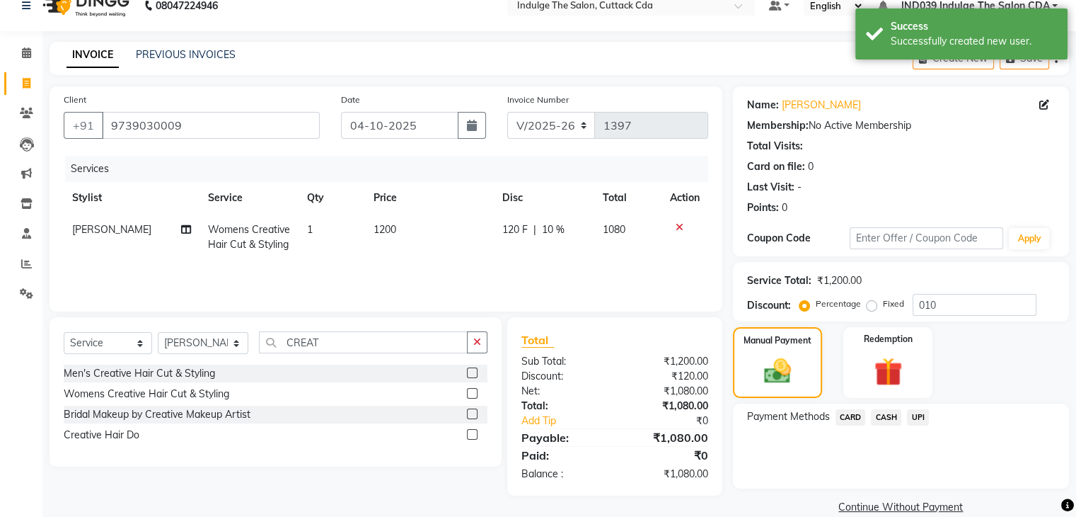
click at [917, 415] on span "UPI" at bounding box center [918, 417] width 22 height 16
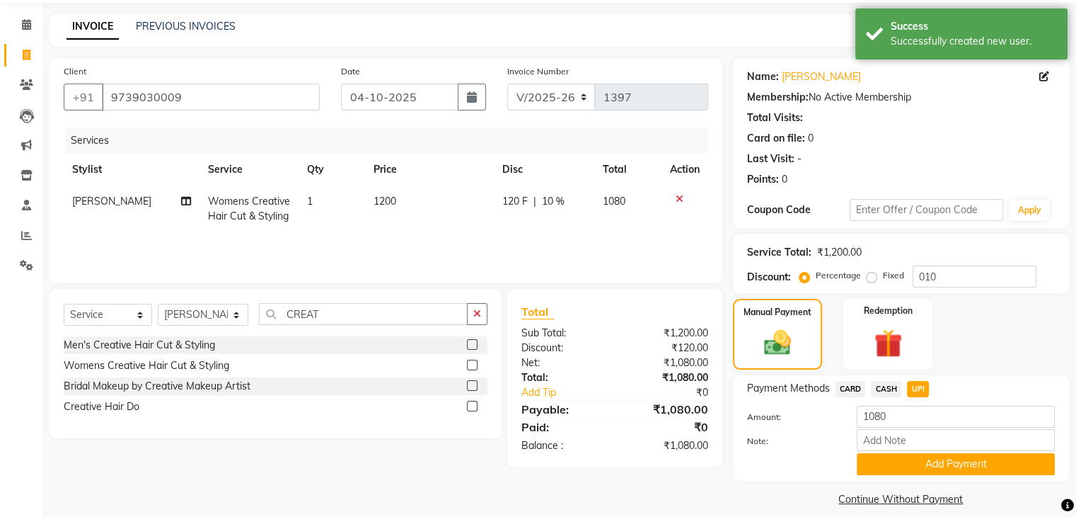
scroll to position [63, 0]
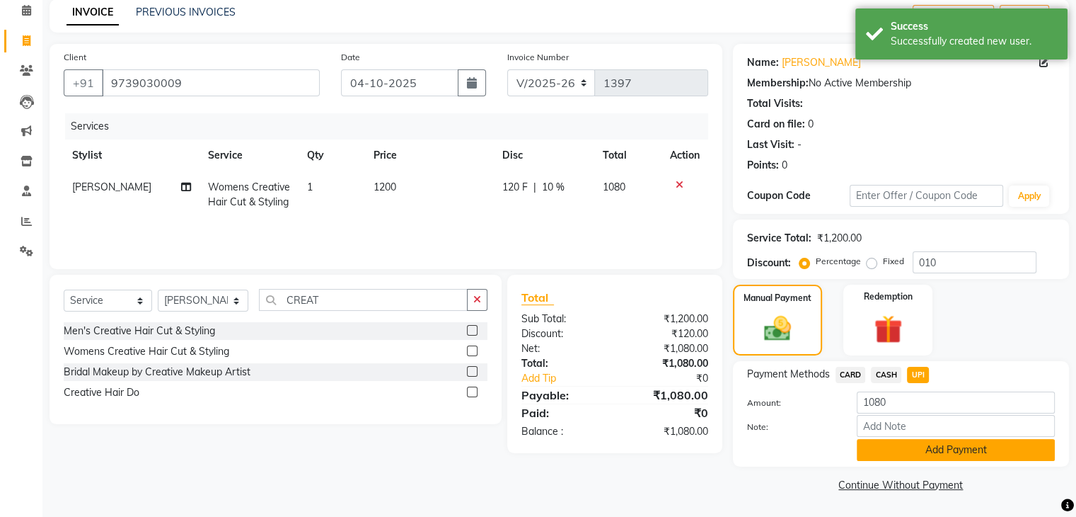
click at [983, 451] on button "Add Payment" at bounding box center [956, 450] width 198 height 22
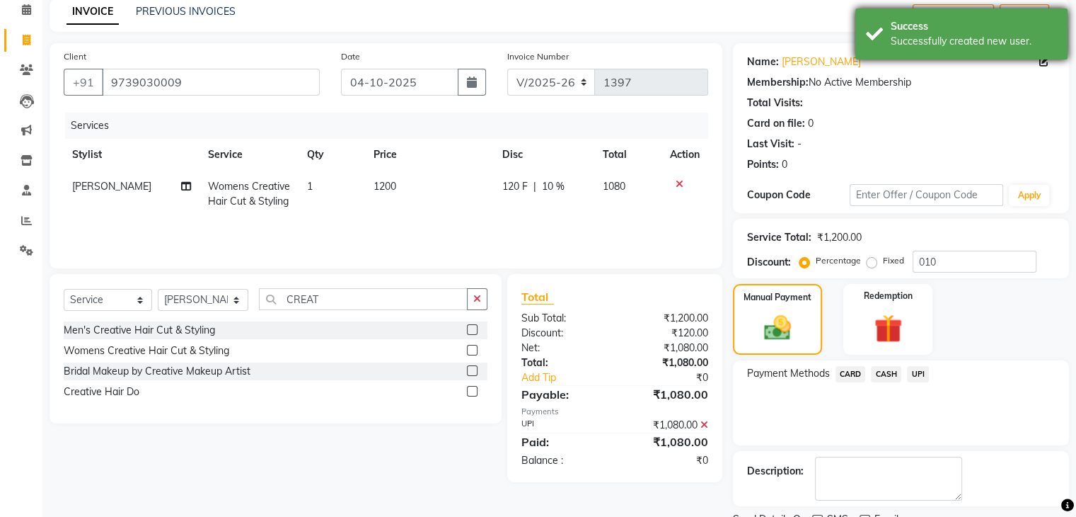
click at [964, 23] on div "Success" at bounding box center [974, 26] width 166 height 15
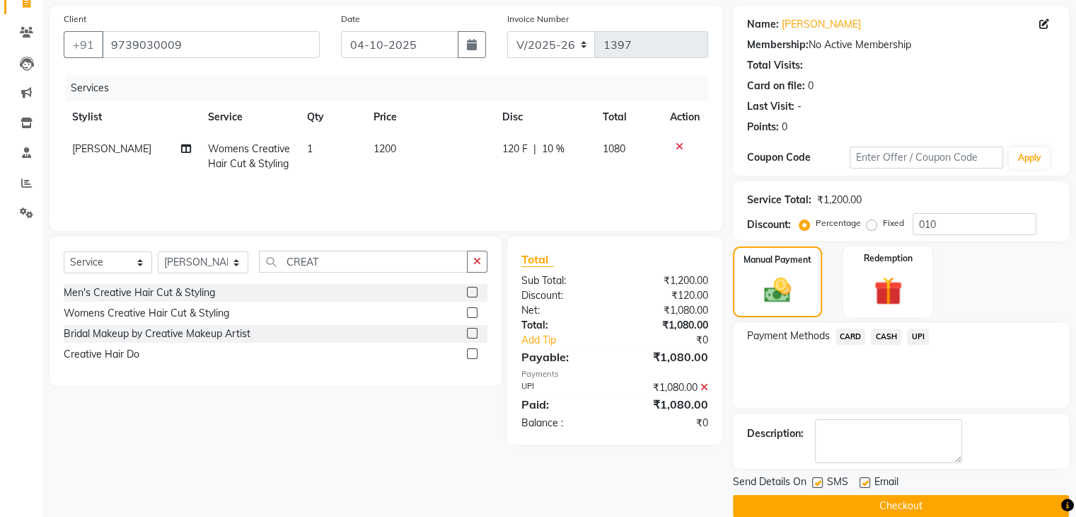
scroll to position [121, 0]
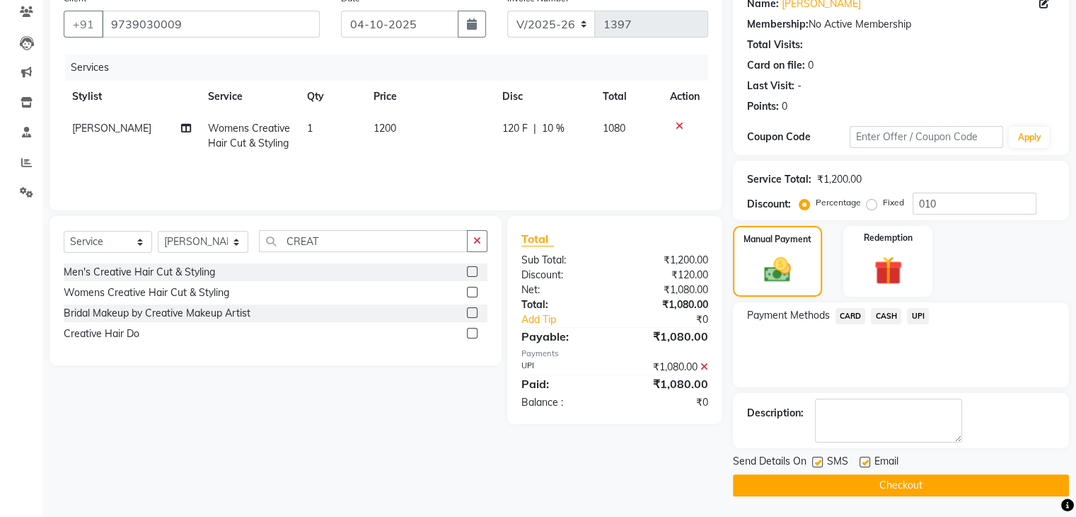
click at [965, 479] on button "Checkout" at bounding box center [901, 485] width 336 height 22
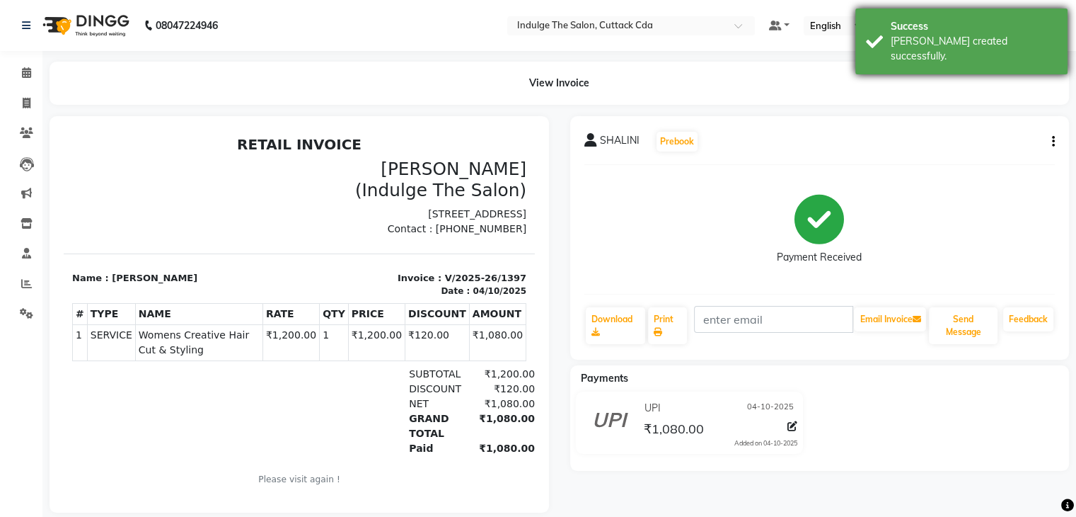
click at [957, 15] on div "Success Bill created successfully." at bounding box center [962, 41] width 212 height 66
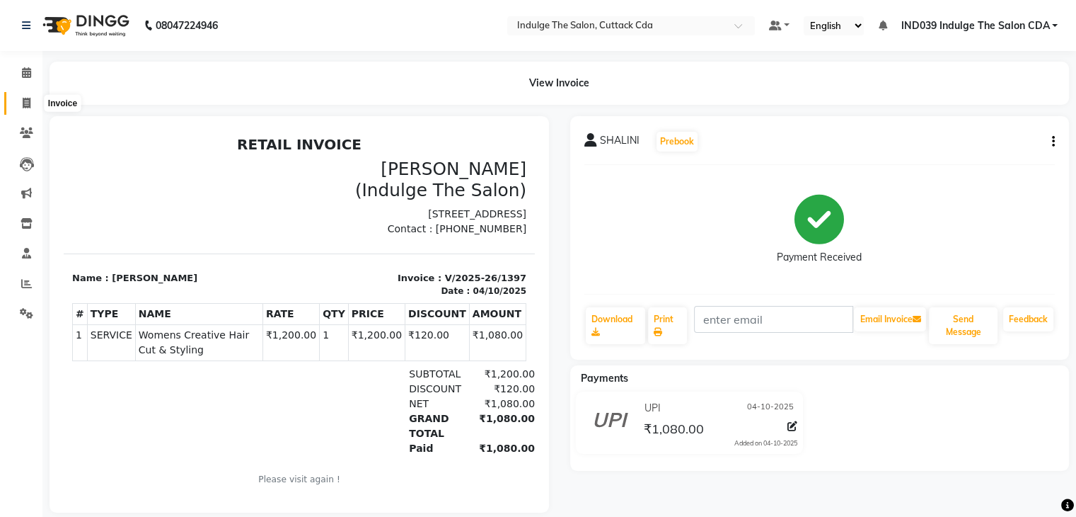
click at [27, 105] on icon at bounding box center [27, 103] width 8 height 11
select select "service"
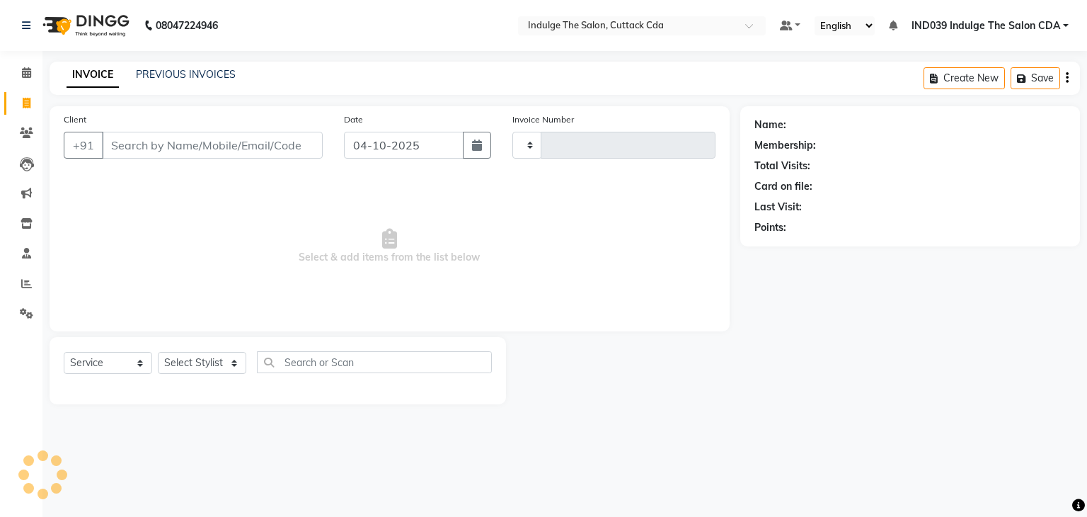
type input "1398"
select select "7297"
click at [213, 367] on select "Select Stylist [PERSON_NAME]( Therapist ) [PERSON_NAME] IND039 Indulge The Salo…" at bounding box center [203, 363] width 91 height 22
select select "86601"
click at [158, 352] on select "Select Stylist [PERSON_NAME]( Therapist ) [PERSON_NAME] IND039 Indulge The Salo…" at bounding box center [203, 363] width 91 height 22
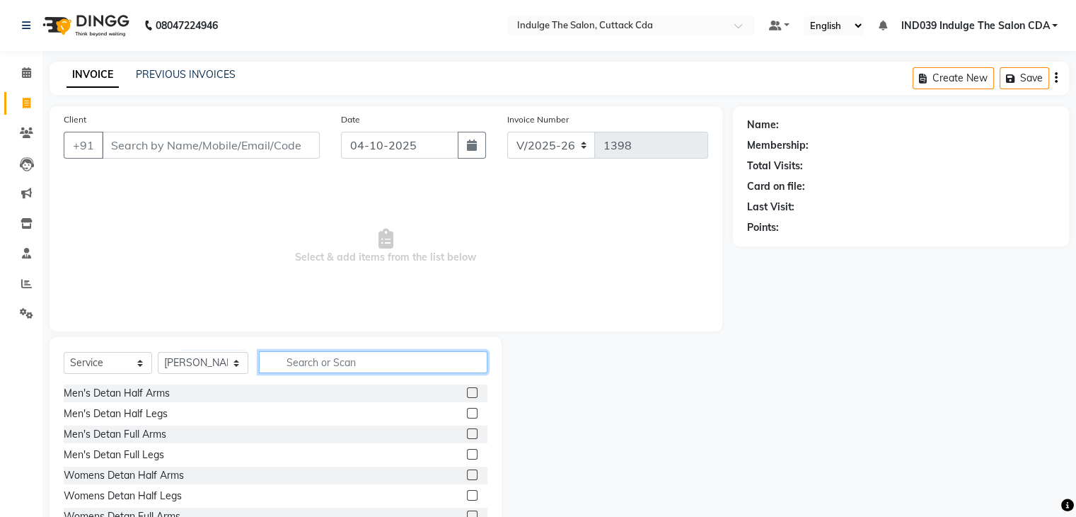
click at [359, 363] on input "text" at bounding box center [373, 362] width 228 height 22
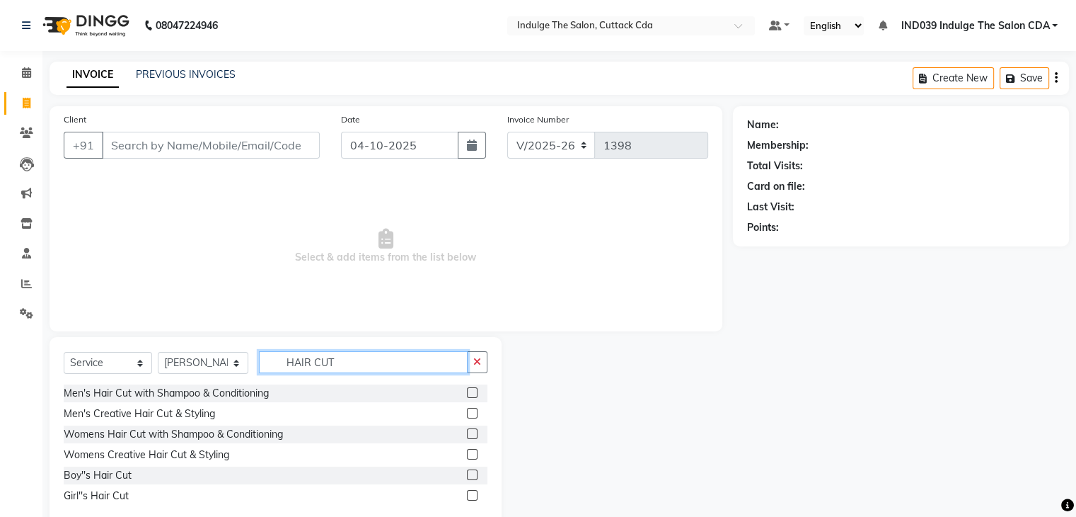
type input "HAIR CUT"
click at [471, 391] on label at bounding box center [472, 392] width 11 height 11
click at [471, 391] on input "checkbox" at bounding box center [471, 392] width 9 height 9
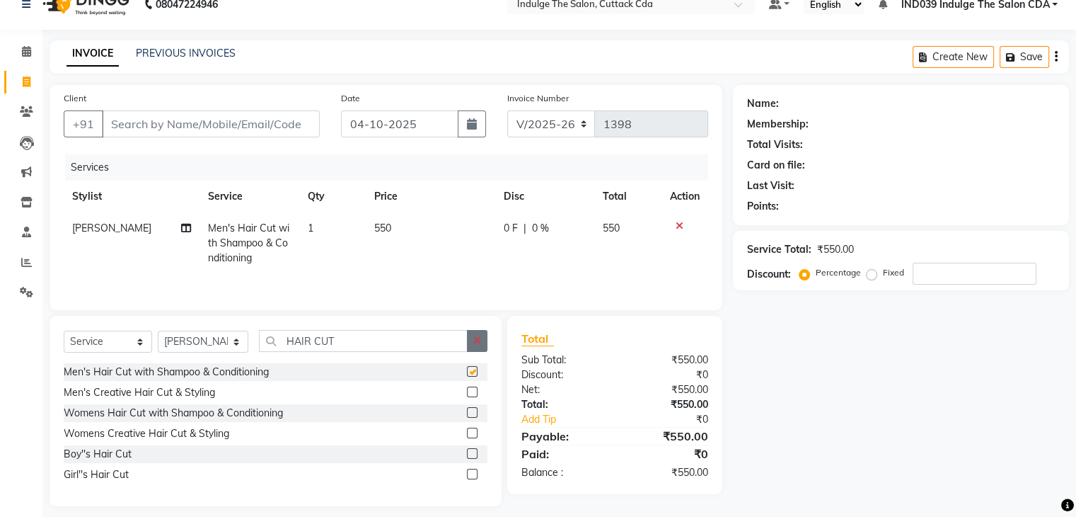
checkbox input "false"
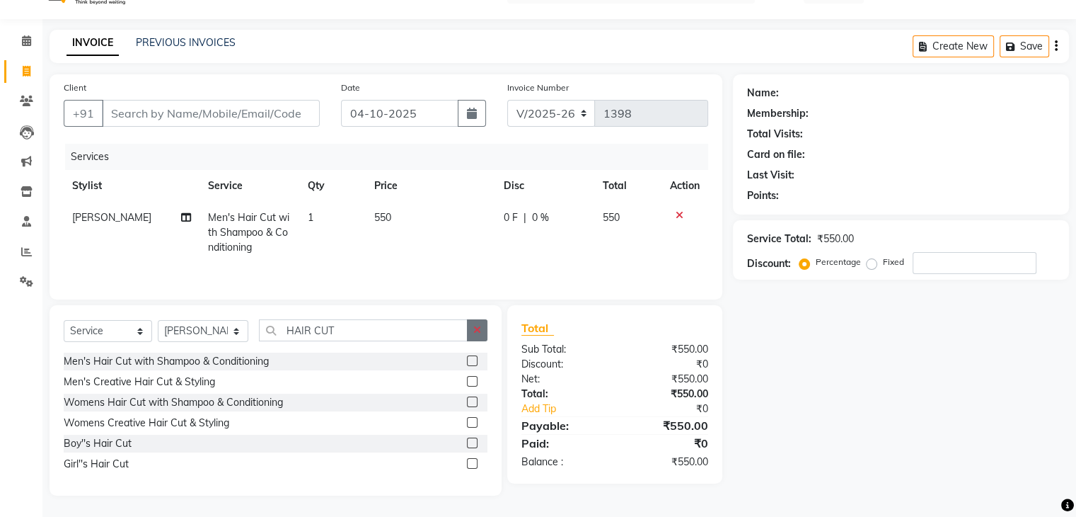
click at [471, 325] on button "button" at bounding box center [477, 330] width 21 height 22
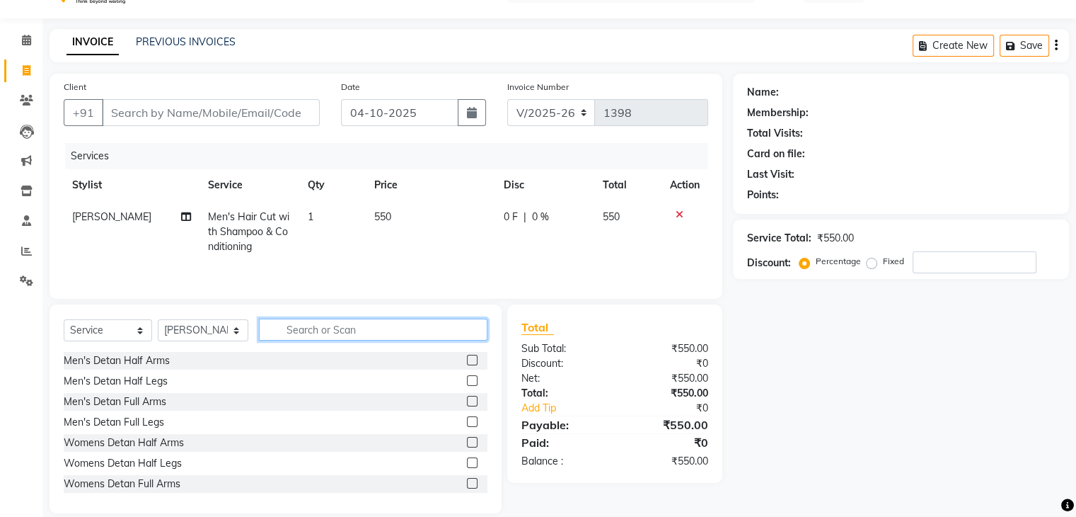
click at [379, 330] on input "text" at bounding box center [373, 329] width 228 height 22
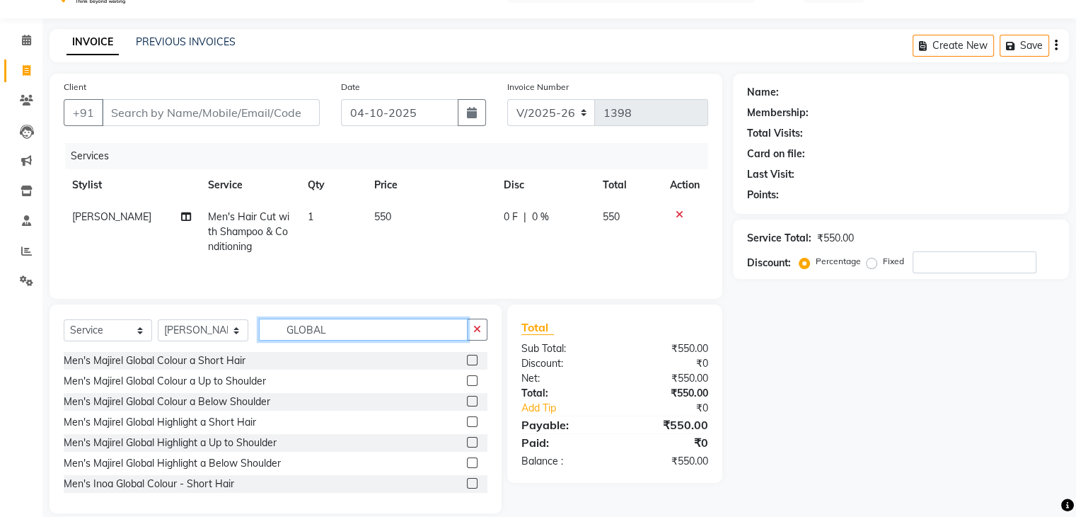
type input "GLOBAL"
click at [467, 362] on label at bounding box center [472, 360] width 11 height 11
click at [467, 362] on input "checkbox" at bounding box center [471, 360] width 9 height 9
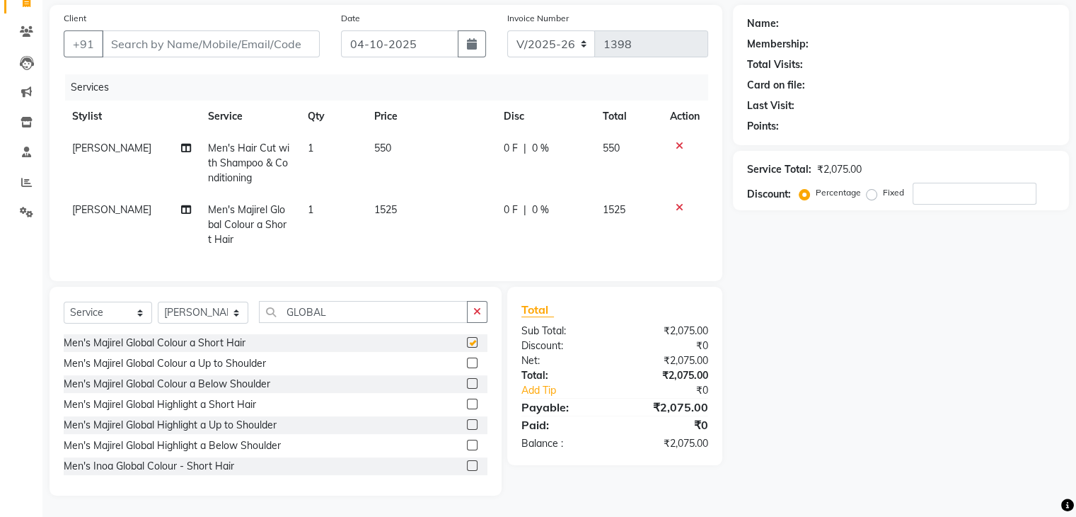
checkbox input "false"
click at [219, 309] on select "Select Stylist [PERSON_NAME]( Therapist ) [PERSON_NAME] IND039 Indulge The Salo…" at bounding box center [203, 312] width 91 height 22
select select "91380"
click at [158, 301] on select "Select Stylist [PERSON_NAME]( Therapist ) [PERSON_NAME] IND039 Indulge The Salo…" at bounding box center [203, 312] width 91 height 22
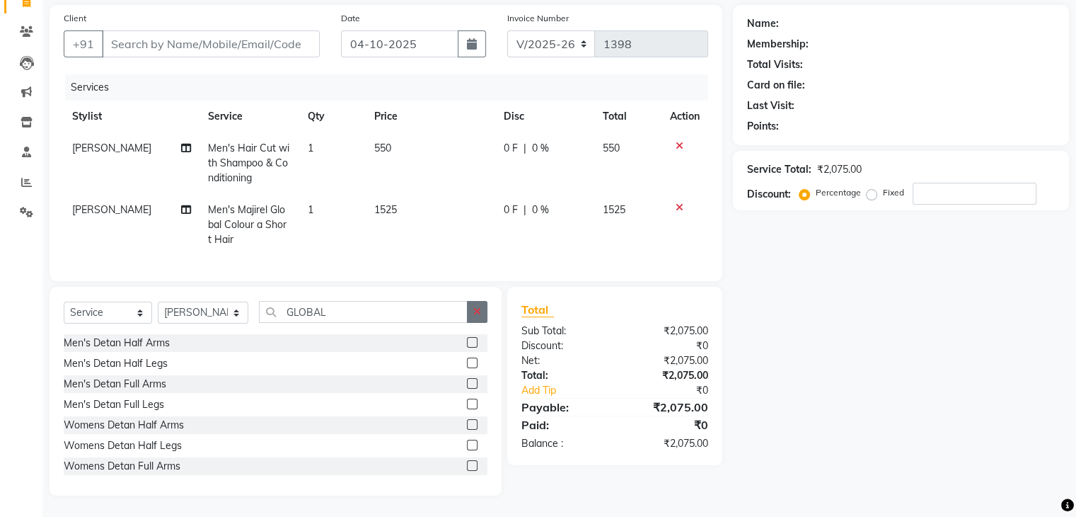
click at [473, 313] on button "button" at bounding box center [477, 312] width 21 height 22
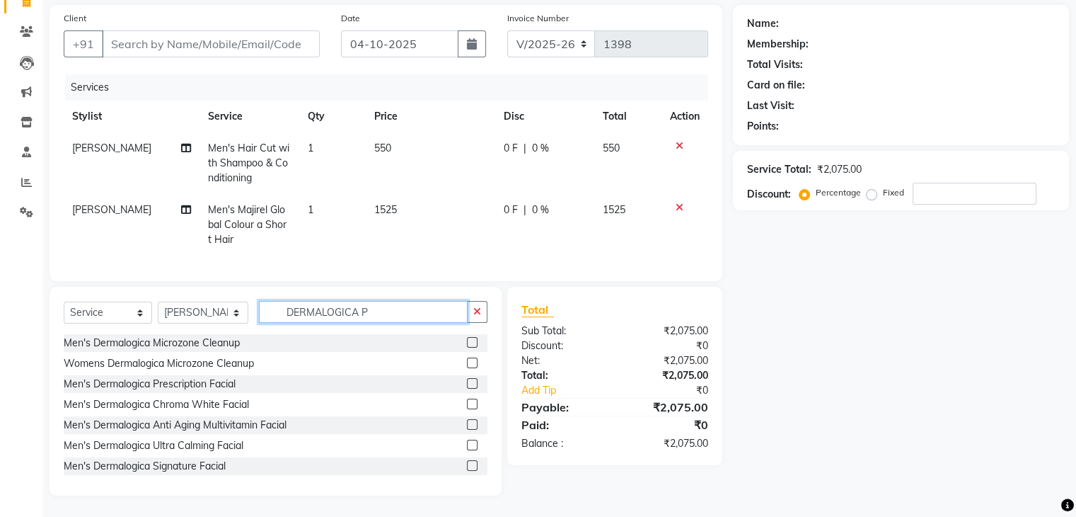
scroll to position [82, 0]
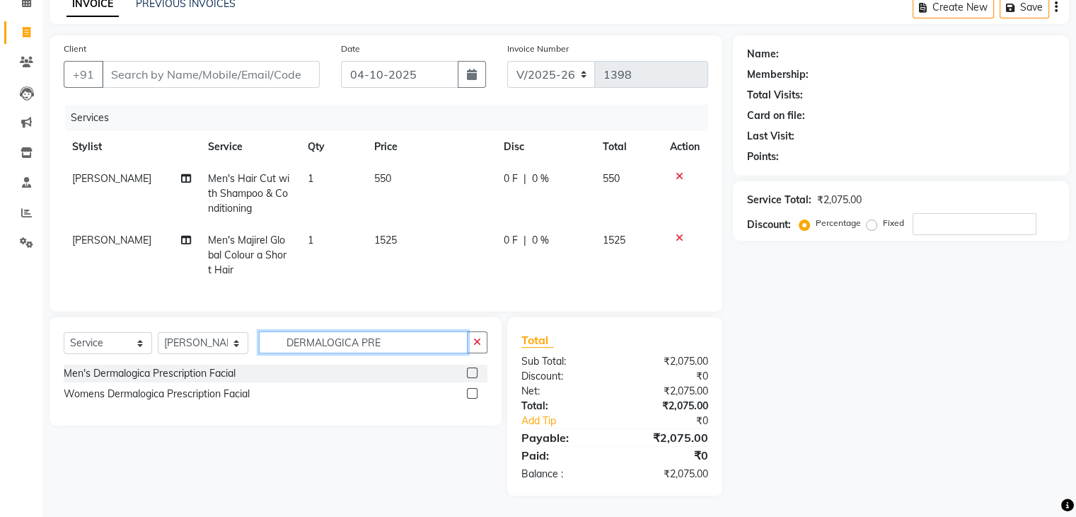
type input "DERMALOGICA PRE"
click at [471, 393] on label at bounding box center [472, 393] width 11 height 11
click at [471, 393] on input "checkbox" at bounding box center [471, 393] width 9 height 9
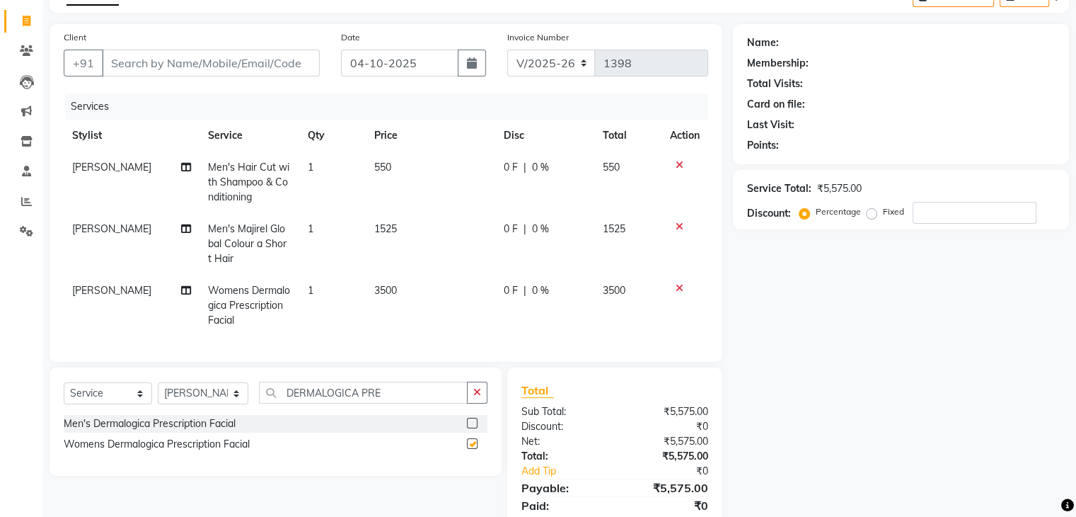
checkbox input "false"
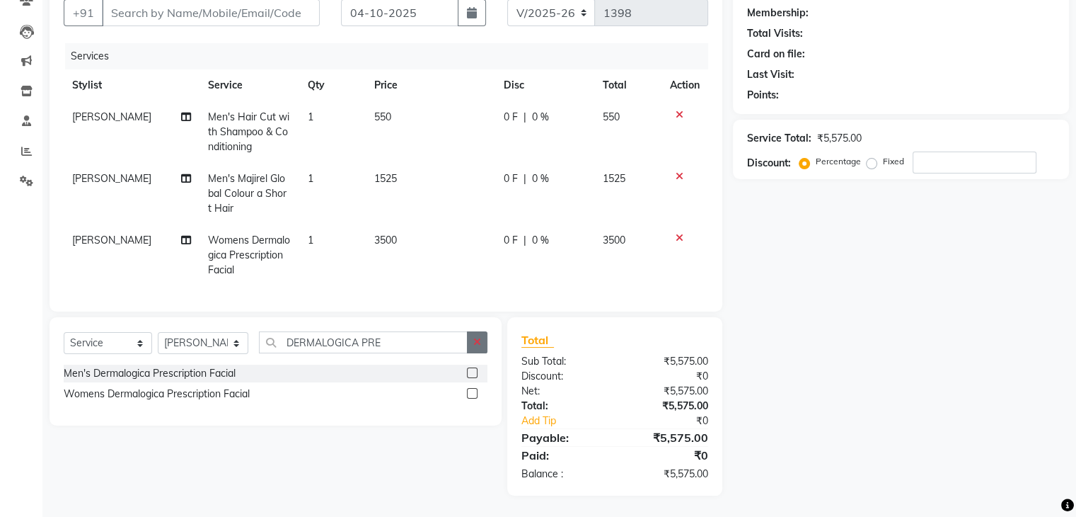
click at [480, 340] on icon "button" at bounding box center [477, 342] width 8 height 10
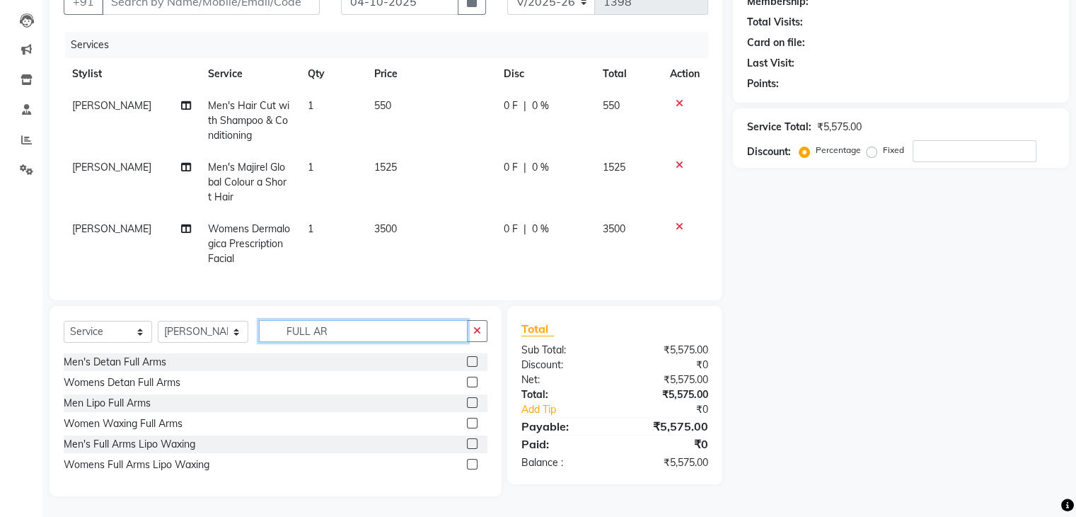
type input "FULL AR"
click at [472, 469] on label at bounding box center [472, 464] width 11 height 11
click at [472, 469] on input "checkbox" at bounding box center [471, 464] width 9 height 9
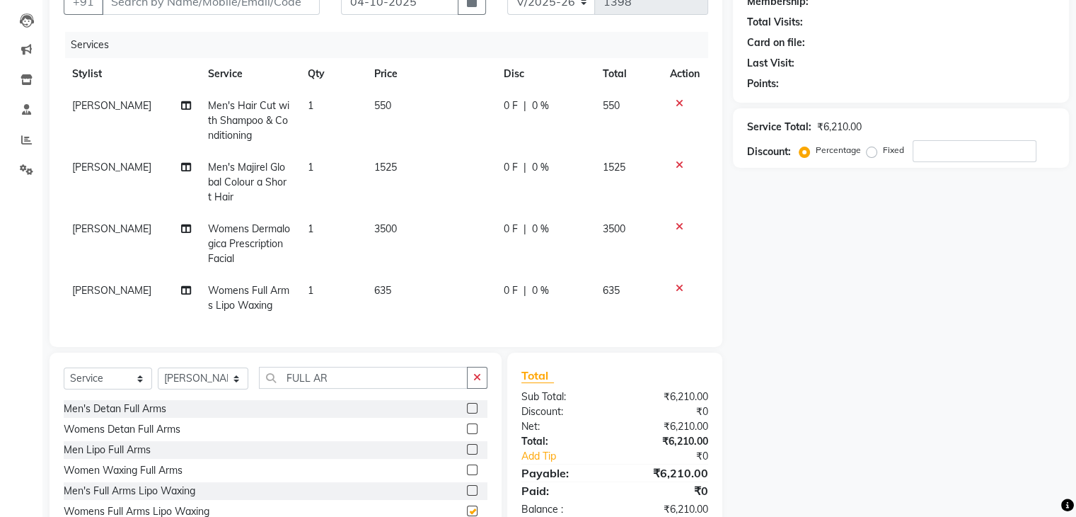
scroll to position [202, 0]
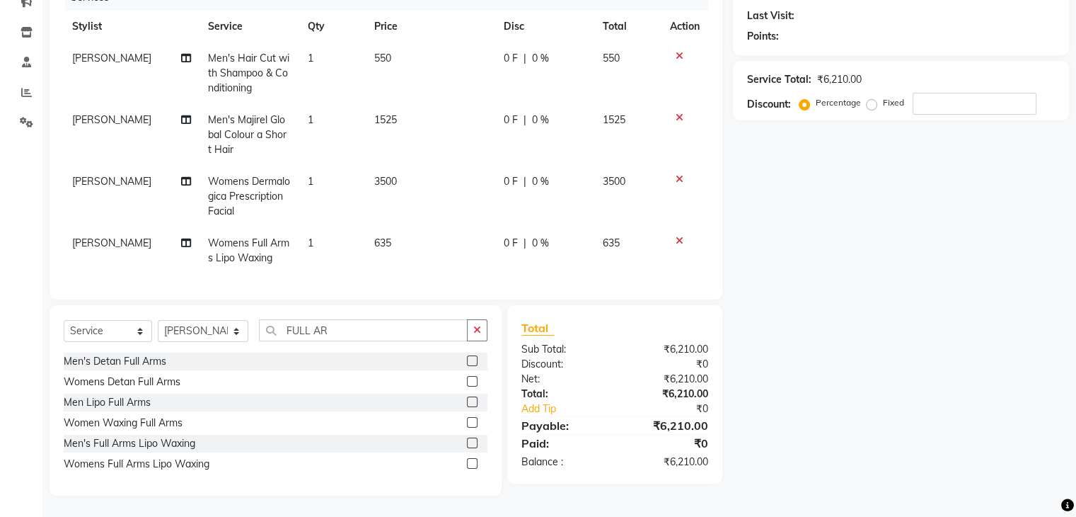
checkbox input "false"
click at [478, 328] on icon "button" at bounding box center [477, 330] width 8 height 10
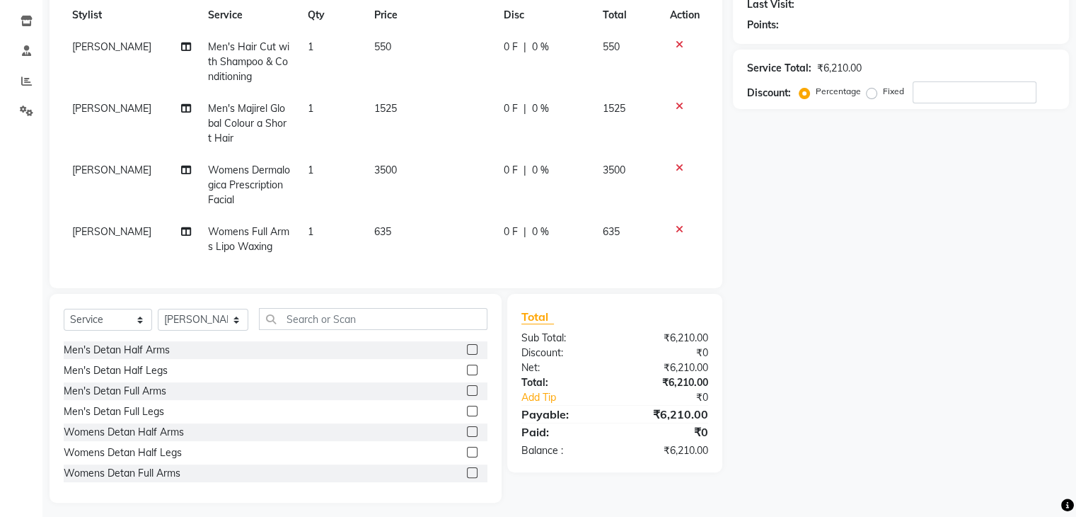
click at [676, 229] on icon at bounding box center [680, 229] width 8 height 10
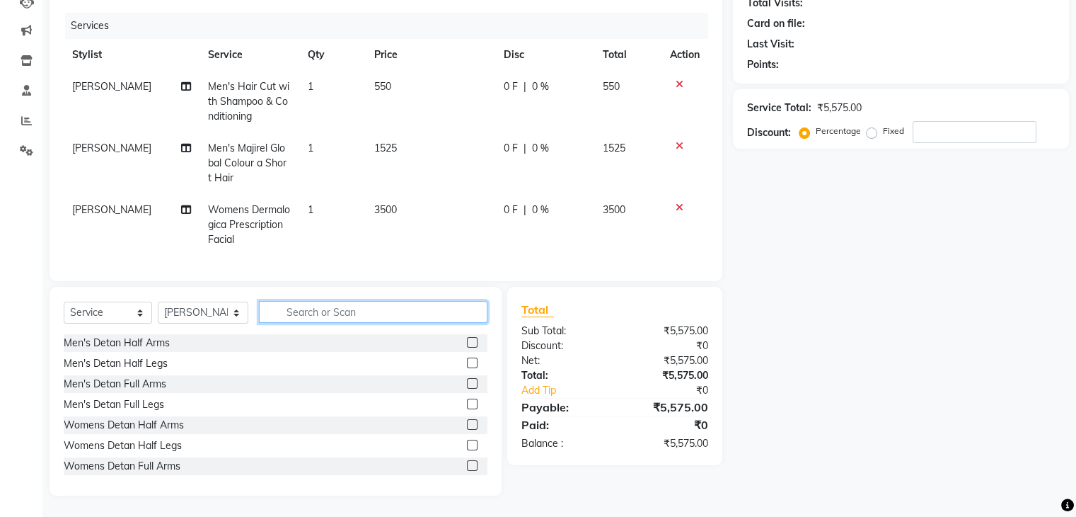
click at [352, 301] on input "text" at bounding box center [373, 312] width 228 height 22
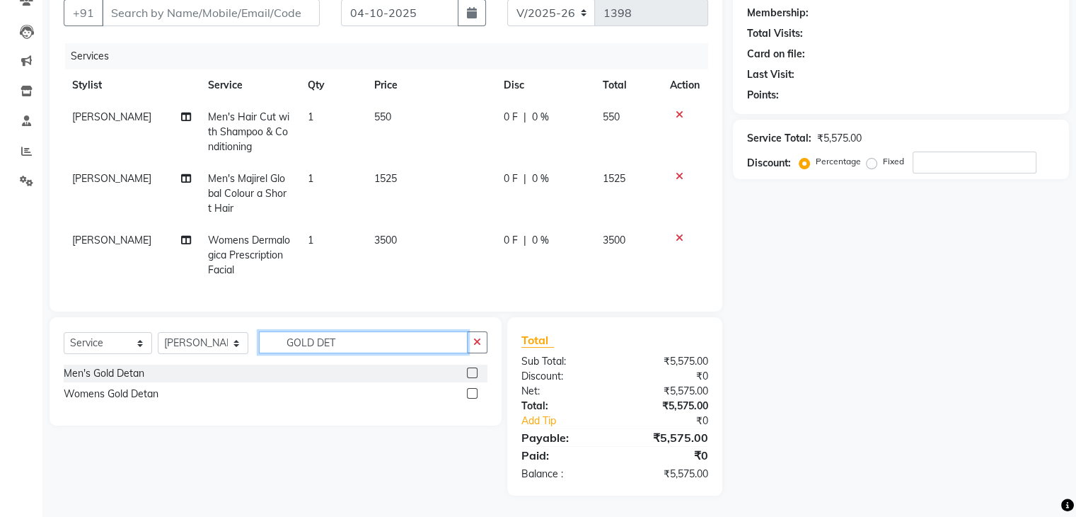
type input "GOLD DET"
click at [470, 391] on label at bounding box center [472, 393] width 11 height 11
click at [470, 391] on input "checkbox" at bounding box center [471, 393] width 9 height 9
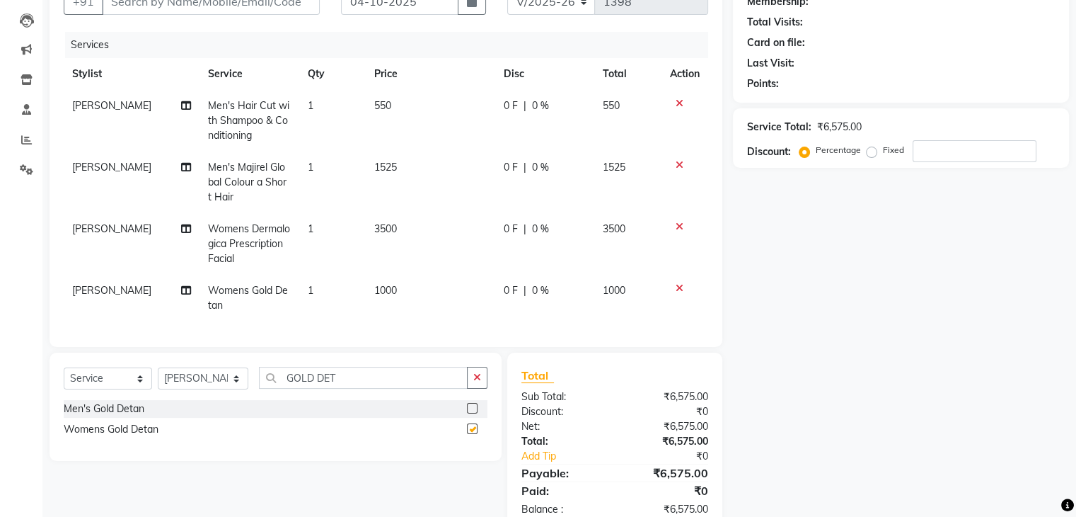
checkbox input "false"
click at [470, 388] on button "button" at bounding box center [477, 378] width 21 height 22
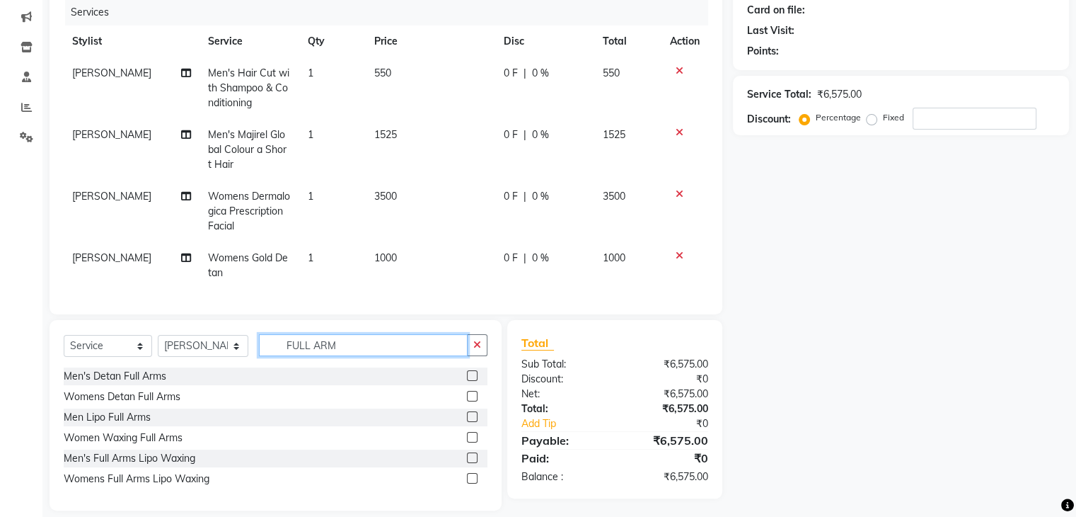
scroll to position [202, 0]
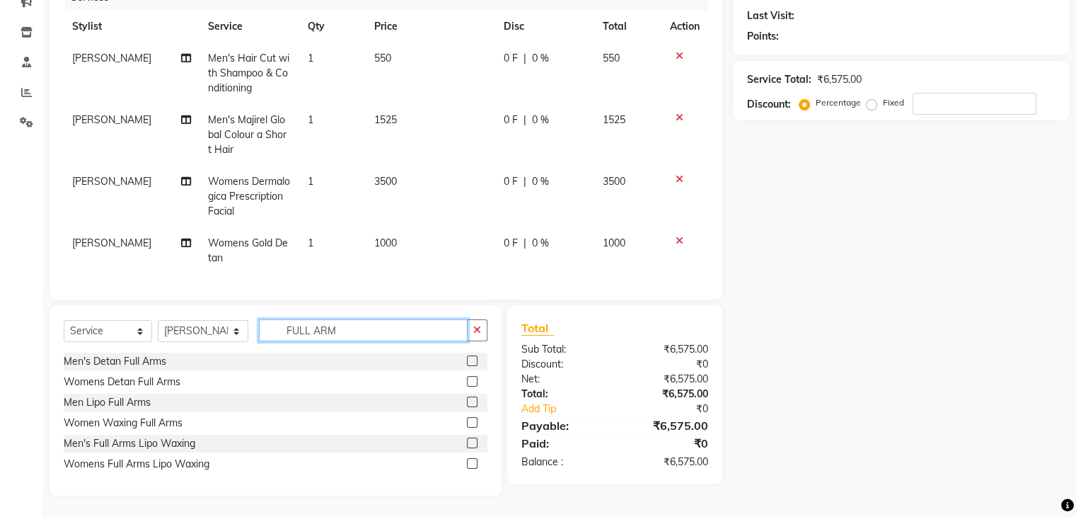
type input "FULL ARM"
click at [469, 463] on label at bounding box center [472, 463] width 11 height 11
click at [469, 463] on input "checkbox" at bounding box center [471, 463] width 9 height 9
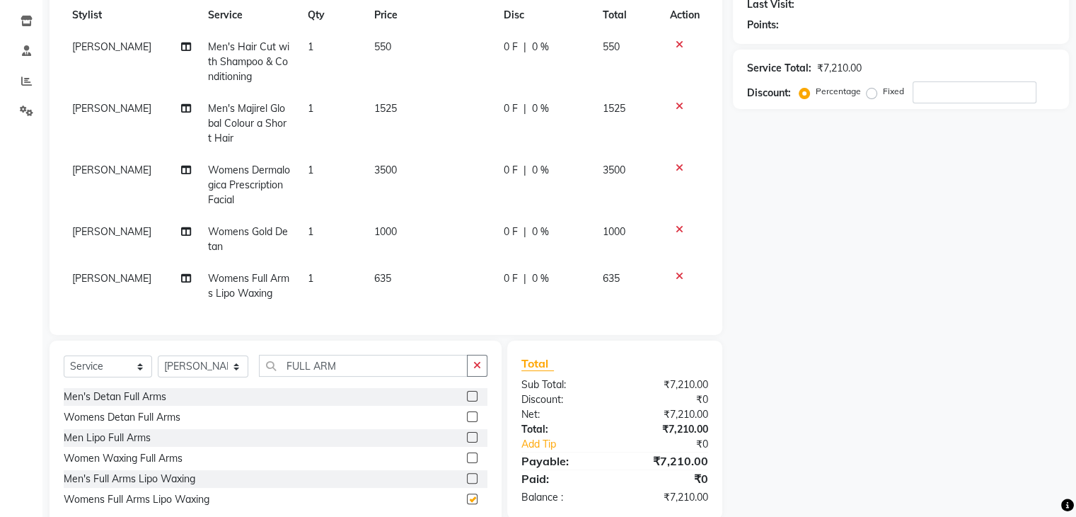
checkbox input "false"
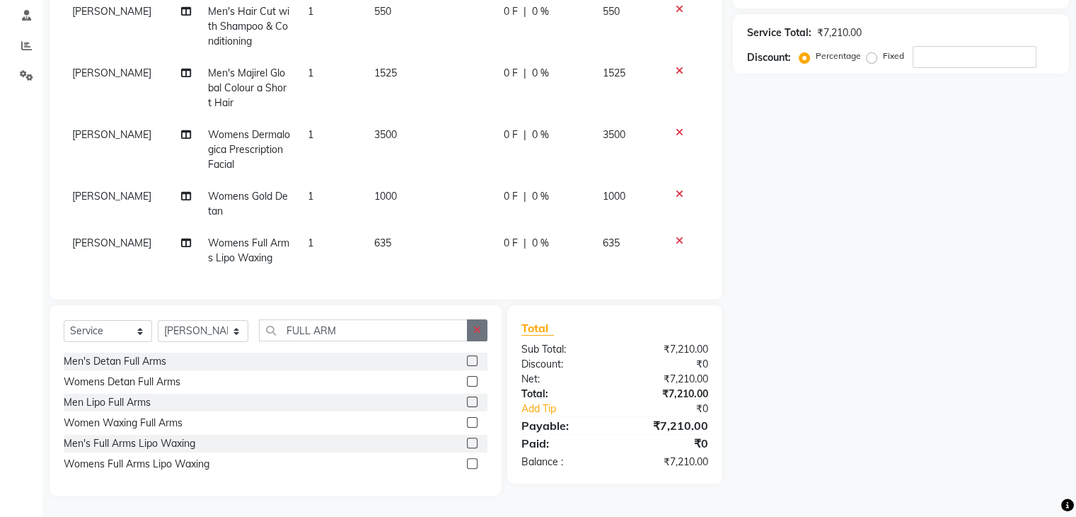
click at [470, 328] on button "button" at bounding box center [477, 330] width 21 height 22
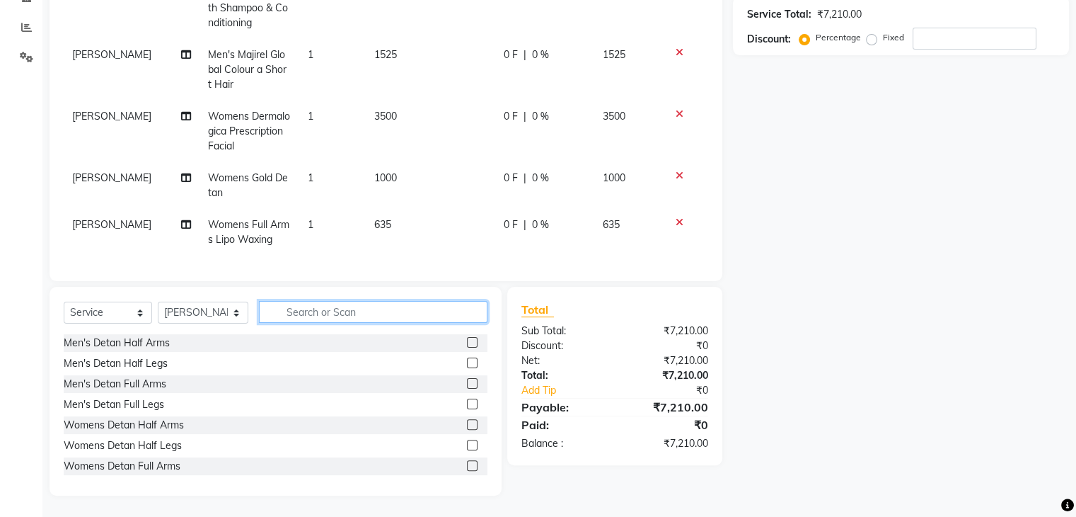
scroll to position [263, 0]
click at [234, 312] on select "Select Stylist [PERSON_NAME]( Therapist ) [PERSON_NAME] IND039 Indulge The Salo…" at bounding box center [203, 312] width 91 height 22
select select "67880"
click at [158, 301] on select "Select Stylist [PERSON_NAME]( Therapist ) [PERSON_NAME] IND039 Indulge The Salo…" at bounding box center [203, 312] width 91 height 22
click at [313, 313] on input "text" at bounding box center [373, 312] width 228 height 22
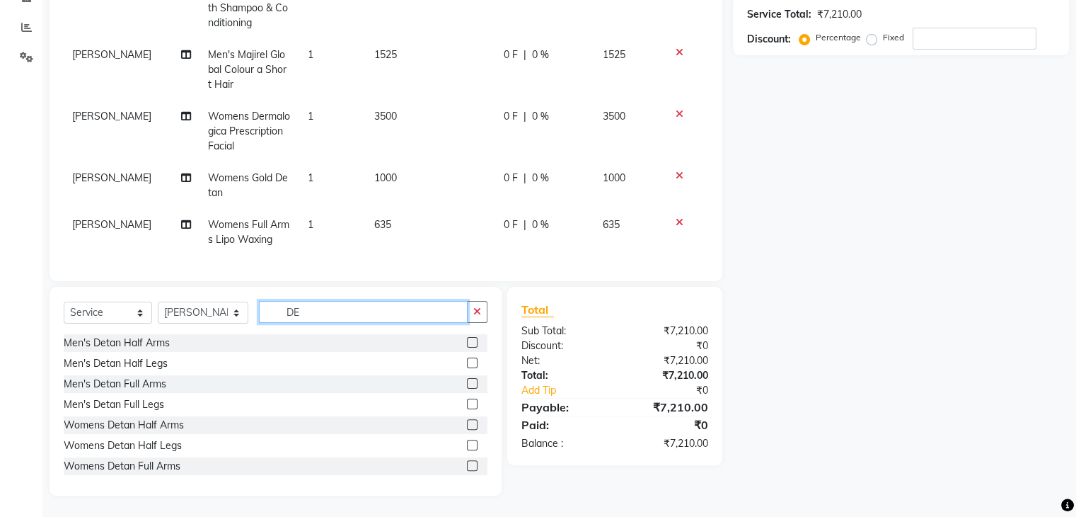
type input "D"
type input "MANI"
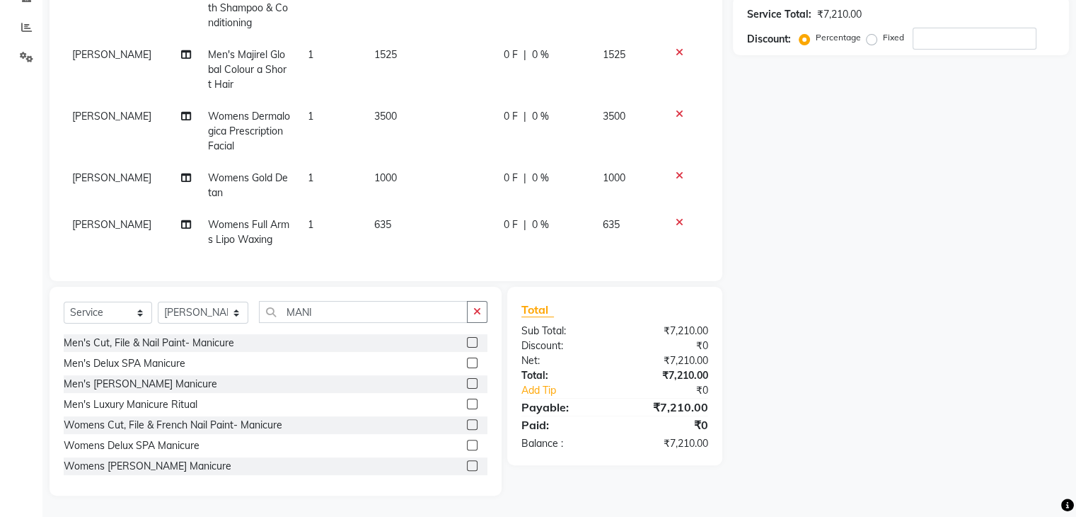
click at [467, 463] on label at bounding box center [472, 465] width 11 height 11
click at [467, 463] on input "checkbox" at bounding box center [471, 465] width 9 height 9
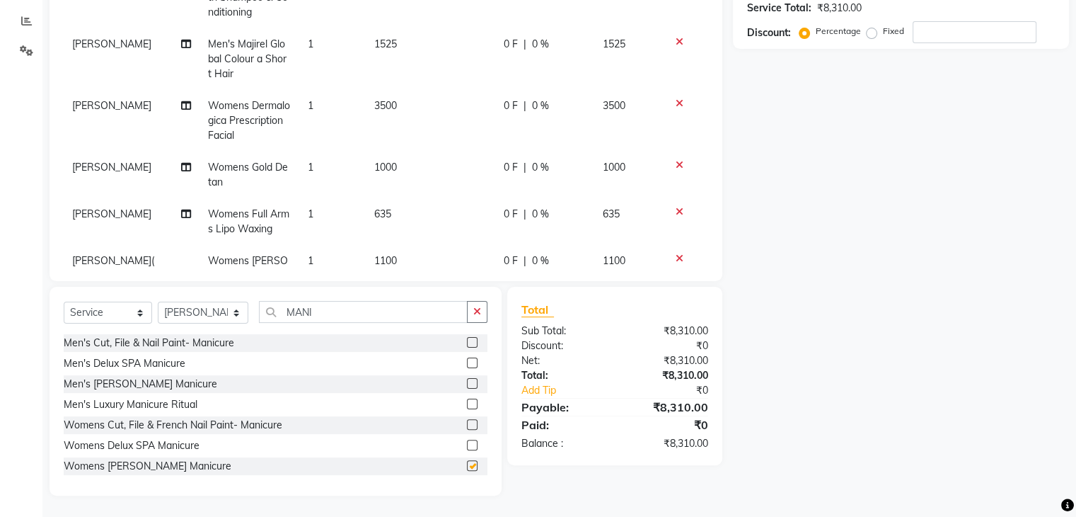
checkbox input "false"
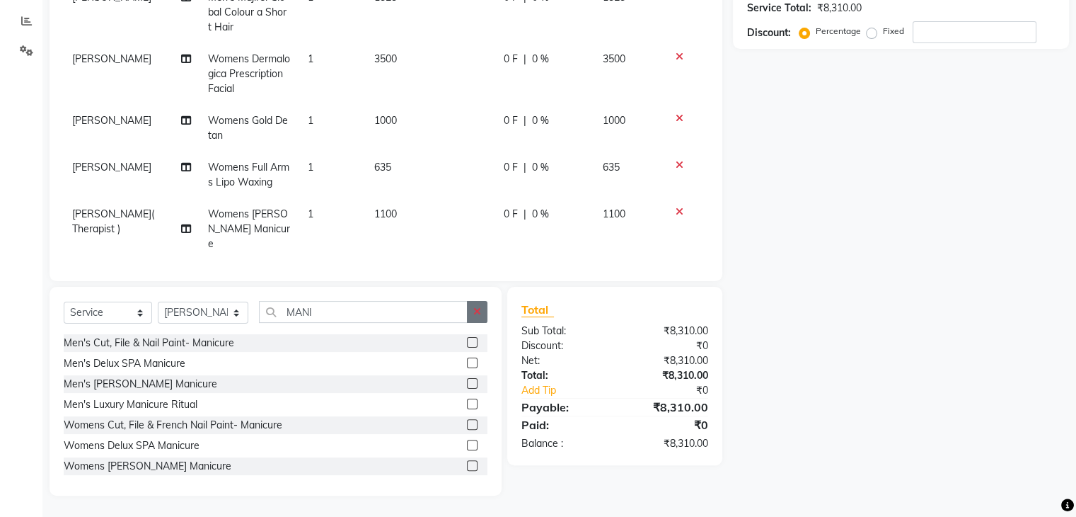
click at [475, 307] on icon "button" at bounding box center [477, 311] width 8 height 10
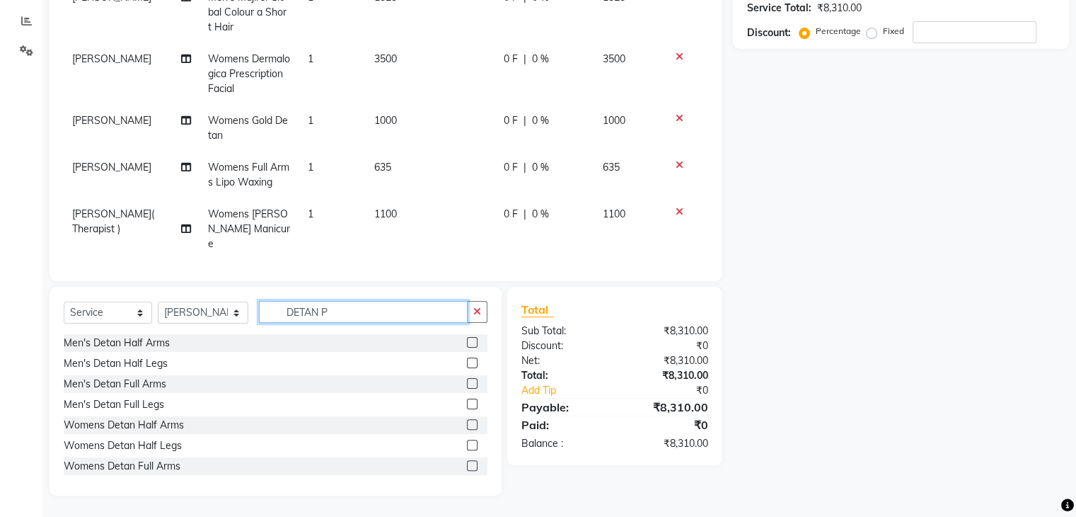
scroll to position [232, 0]
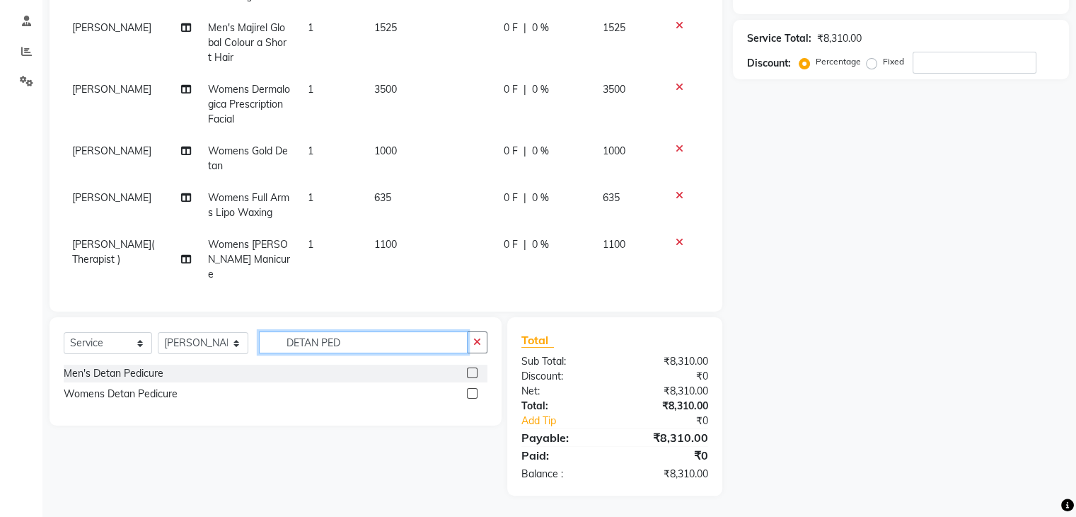
type input "DETAN PED"
click at [470, 392] on label at bounding box center [472, 393] width 11 height 11
click at [470, 392] on input "checkbox" at bounding box center [471, 393] width 9 height 9
checkbox input "false"
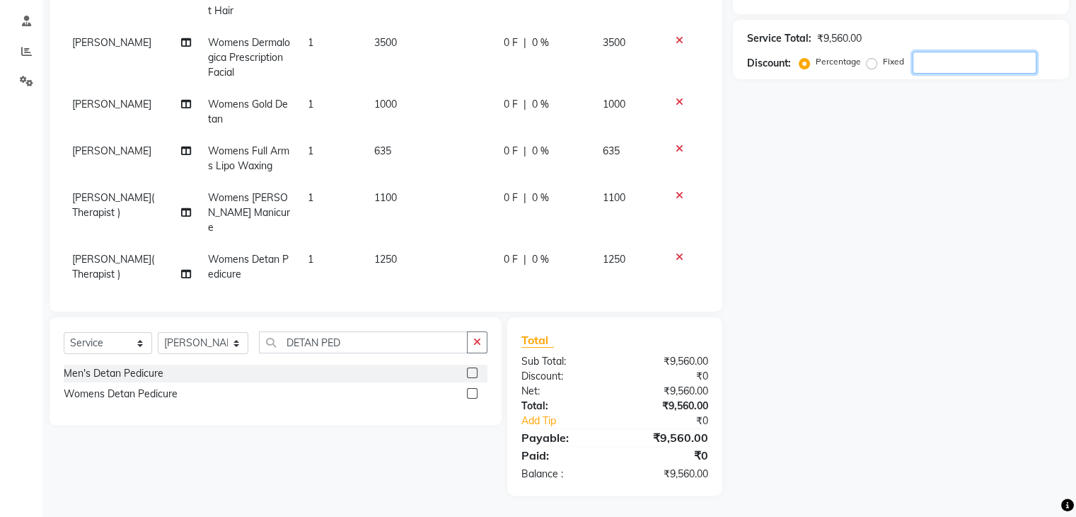
click at [936, 57] on input "number" at bounding box center [975, 63] width 124 height 22
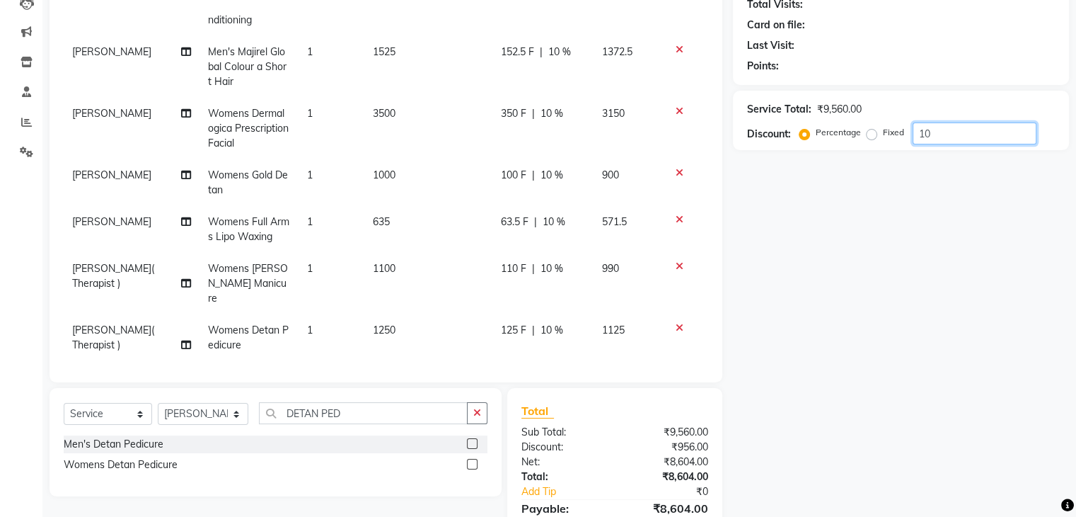
type input "10"
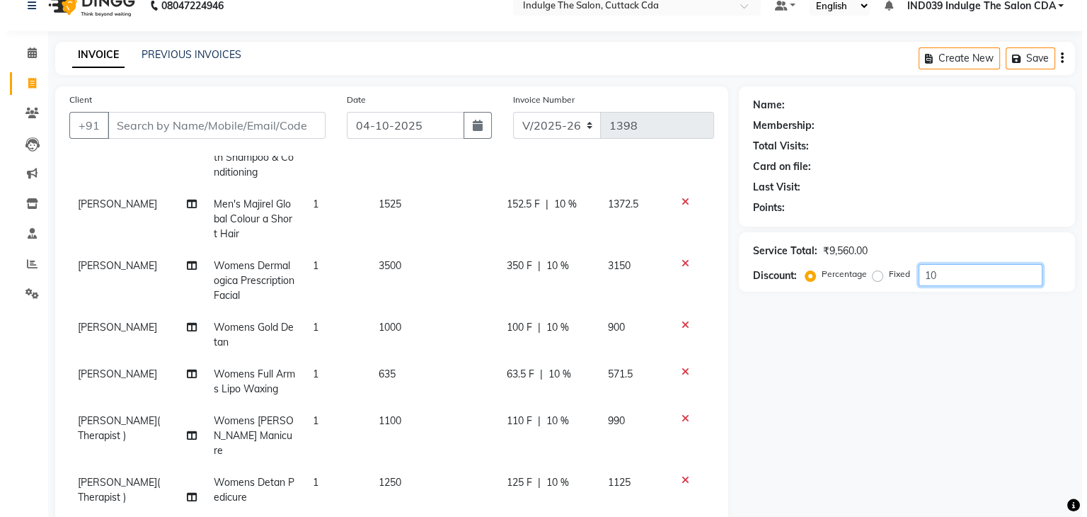
scroll to position [98, 0]
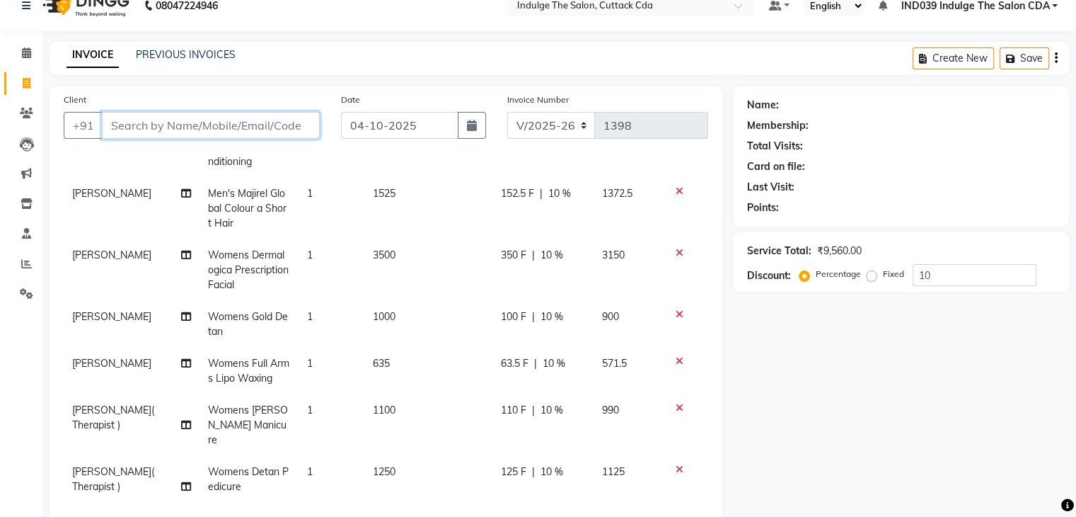
click at [153, 126] on input "Client" at bounding box center [211, 125] width 218 height 27
click at [192, 121] on input "Client" at bounding box center [211, 125] width 218 height 27
type input "9"
type input "0"
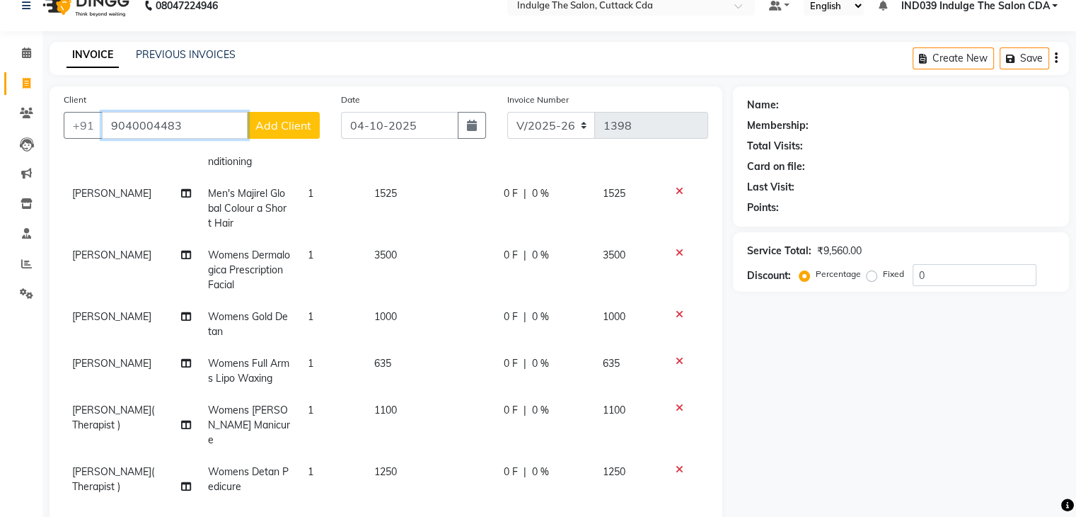
type input "9040004483"
click at [270, 122] on span "Add Client" at bounding box center [283, 125] width 56 height 14
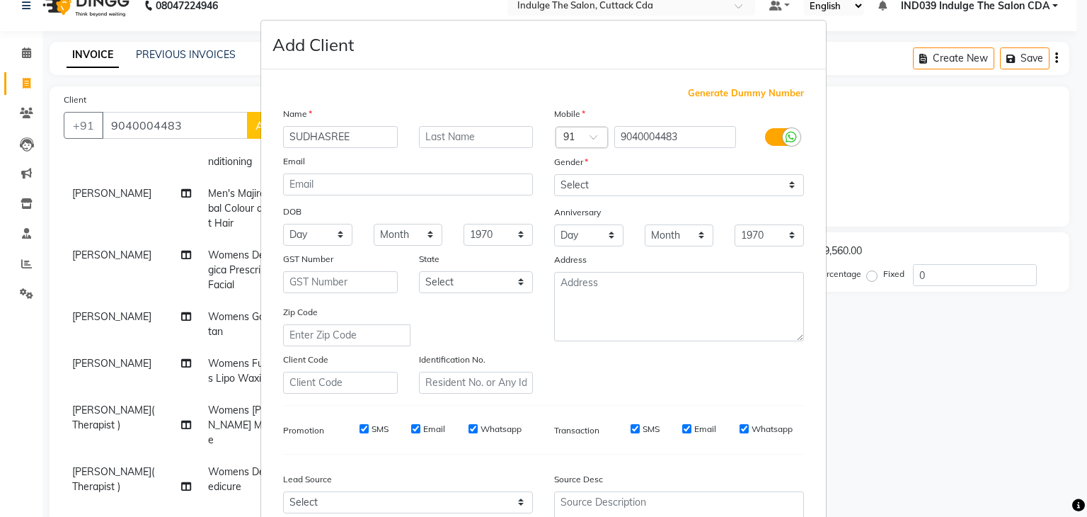
type input "SUDHASREE"
type input "DAS"
click at [572, 179] on select "Select Male Female Other Prefer Not To Say" at bounding box center [679, 185] width 250 height 22
select select "female"
click at [554, 175] on select "Select Male Female Other Prefer Not To Say" at bounding box center [679, 185] width 250 height 22
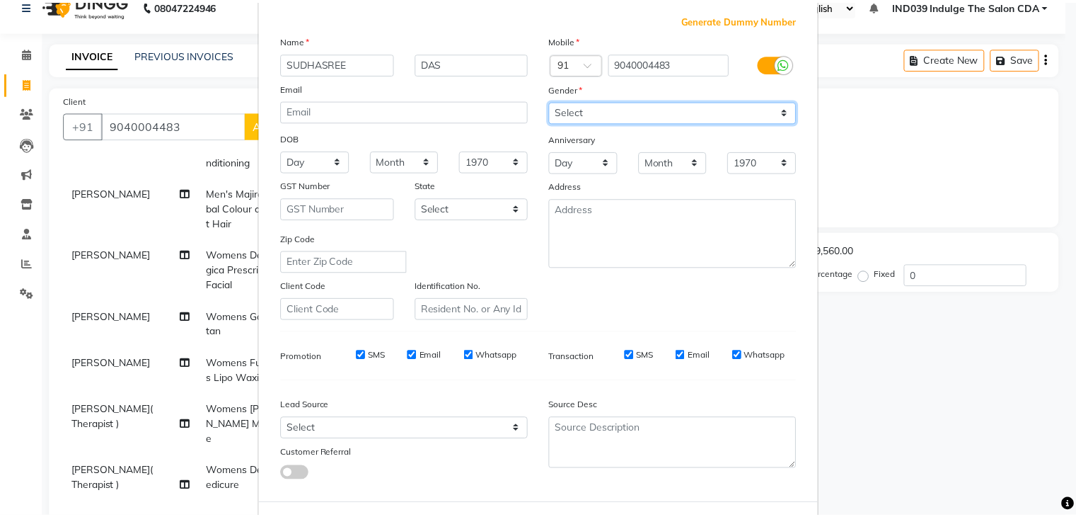
scroll to position [144, 0]
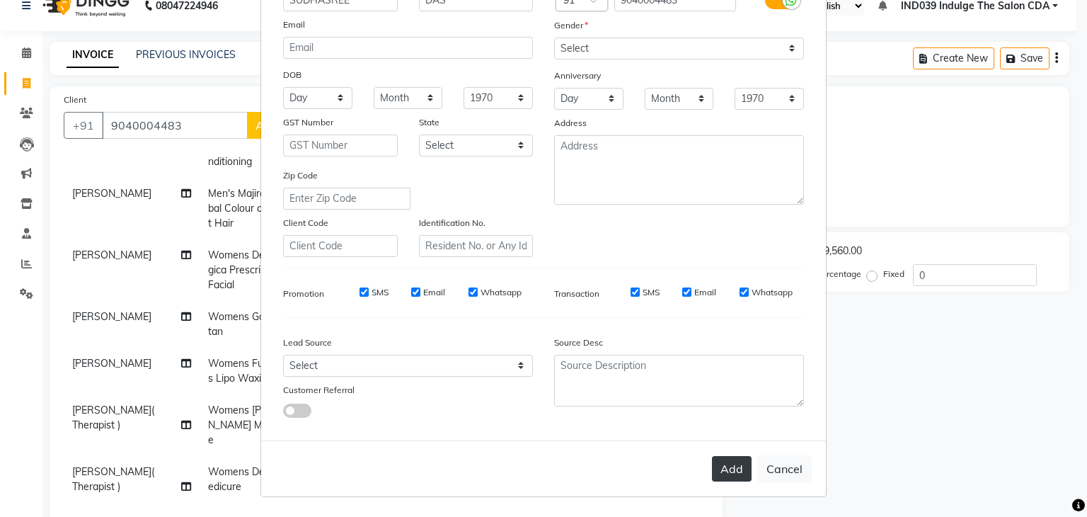
click at [723, 471] on button "Add" at bounding box center [732, 468] width 40 height 25
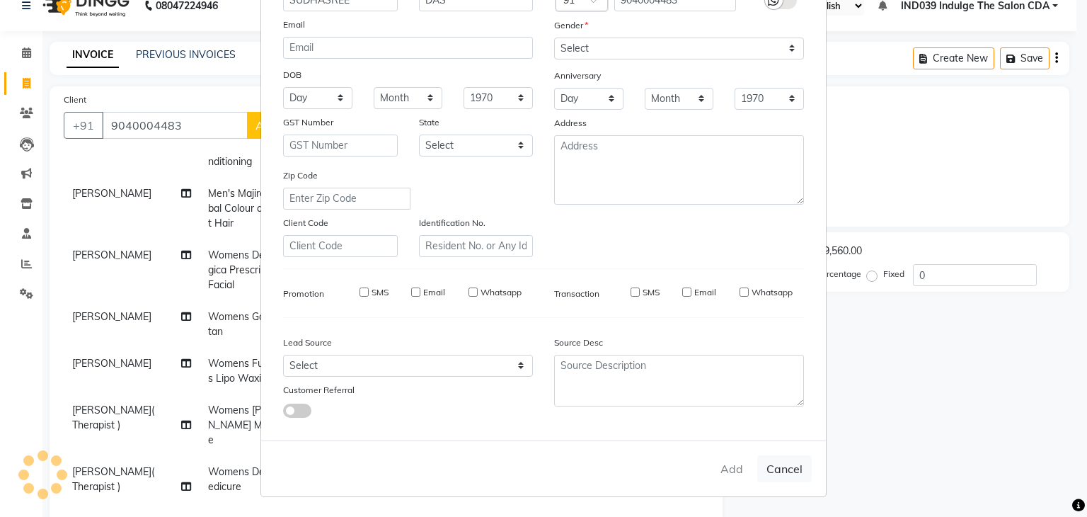
select select
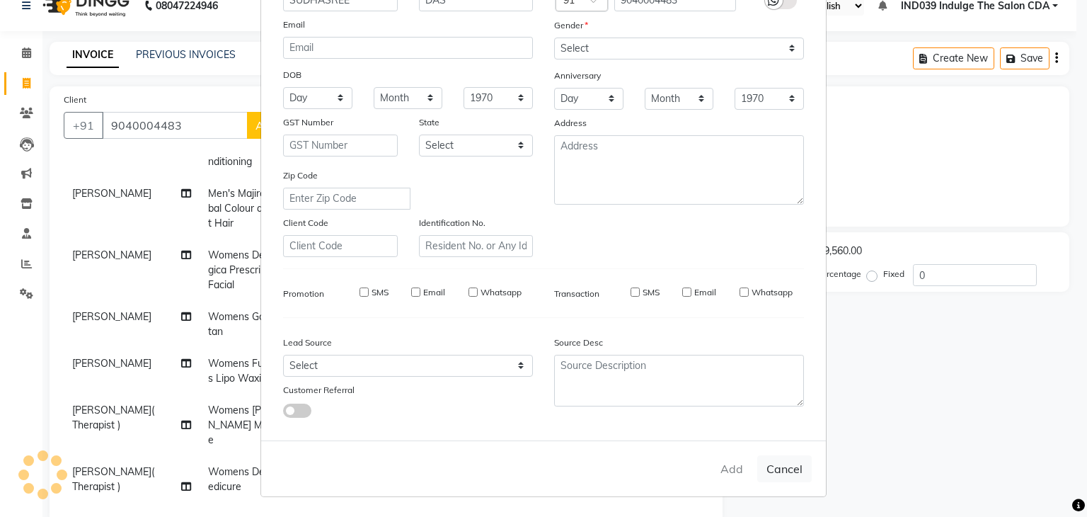
select select
checkbox input "false"
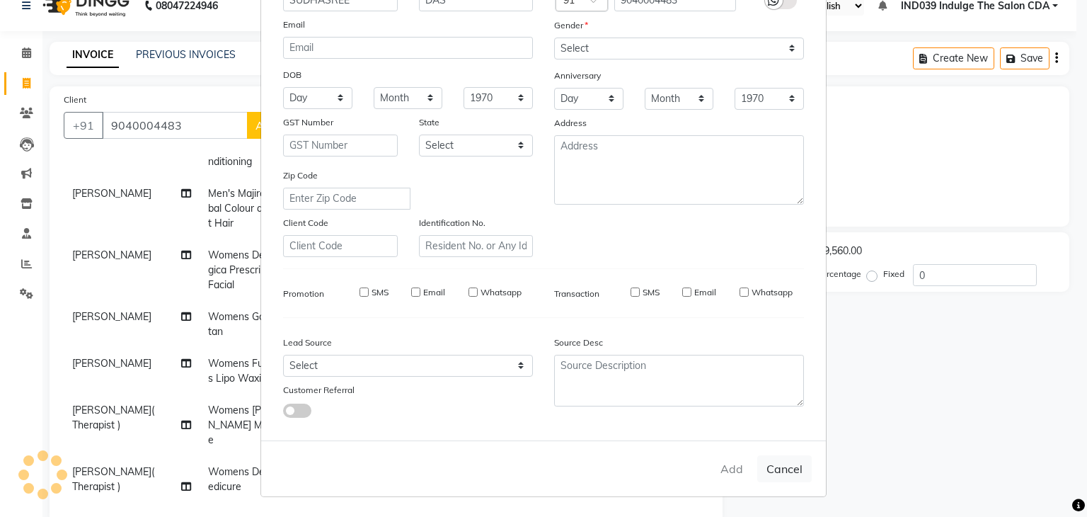
checkbox input "false"
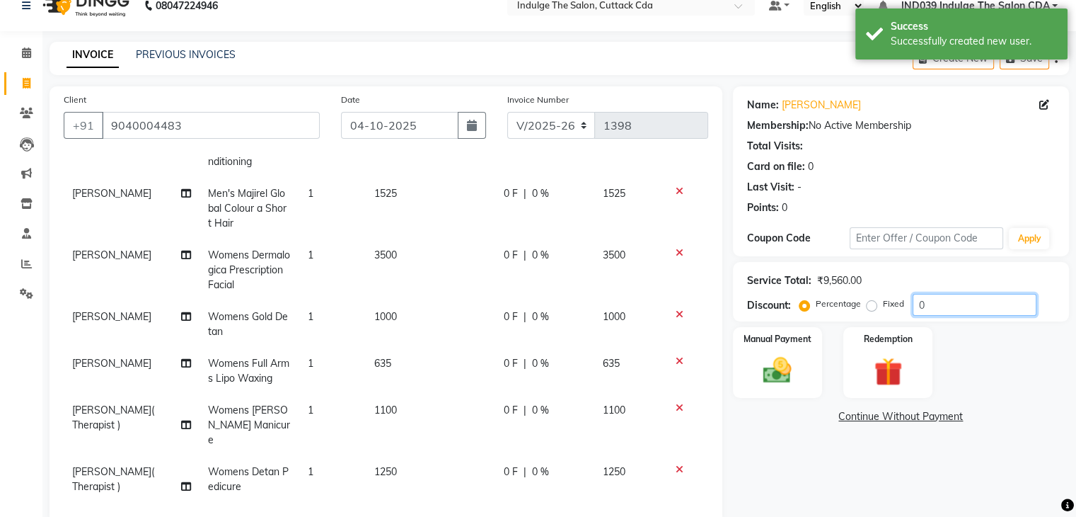
click at [958, 306] on input "0" at bounding box center [975, 305] width 124 height 22
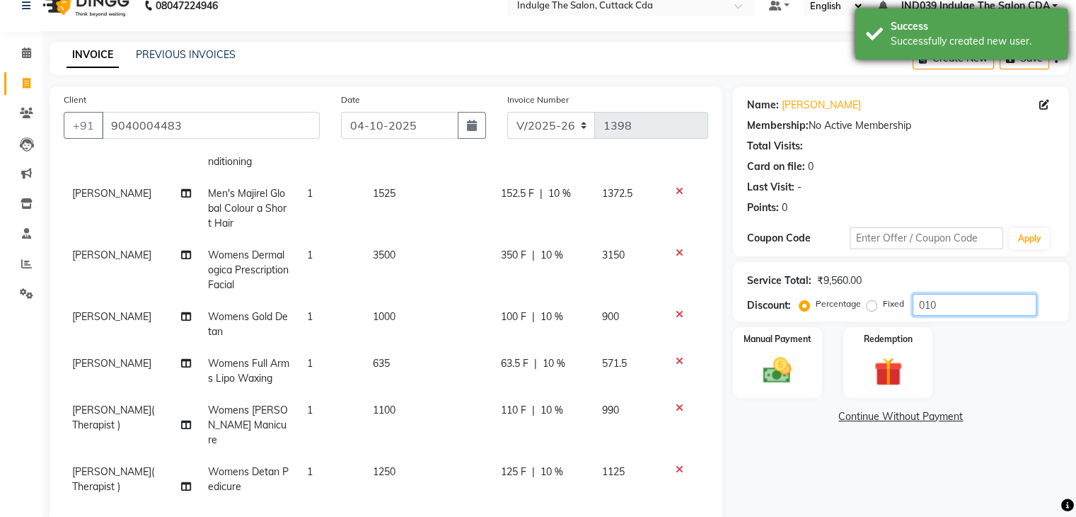
type input "010"
click at [960, 21] on div "Success" at bounding box center [974, 26] width 166 height 15
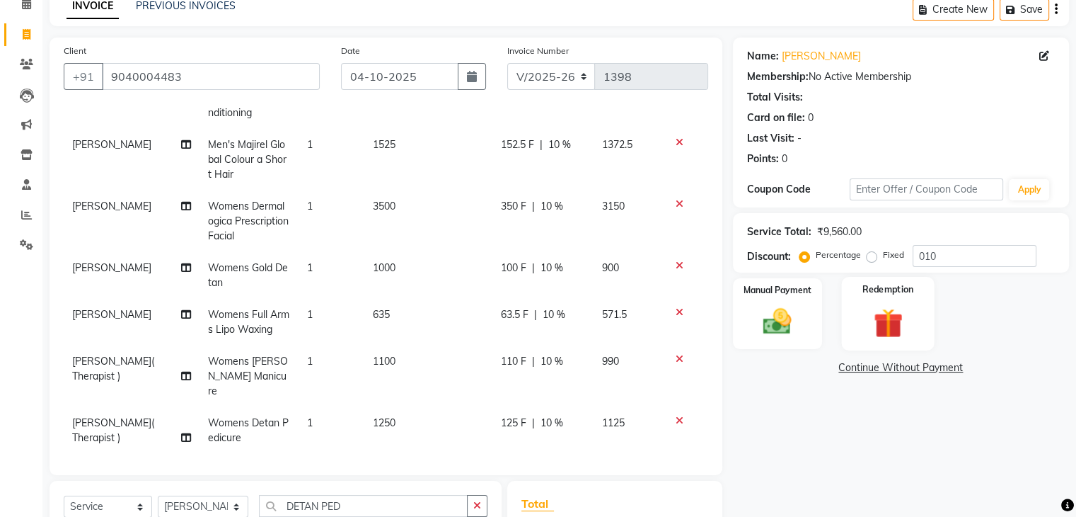
scroll to position [232, 0]
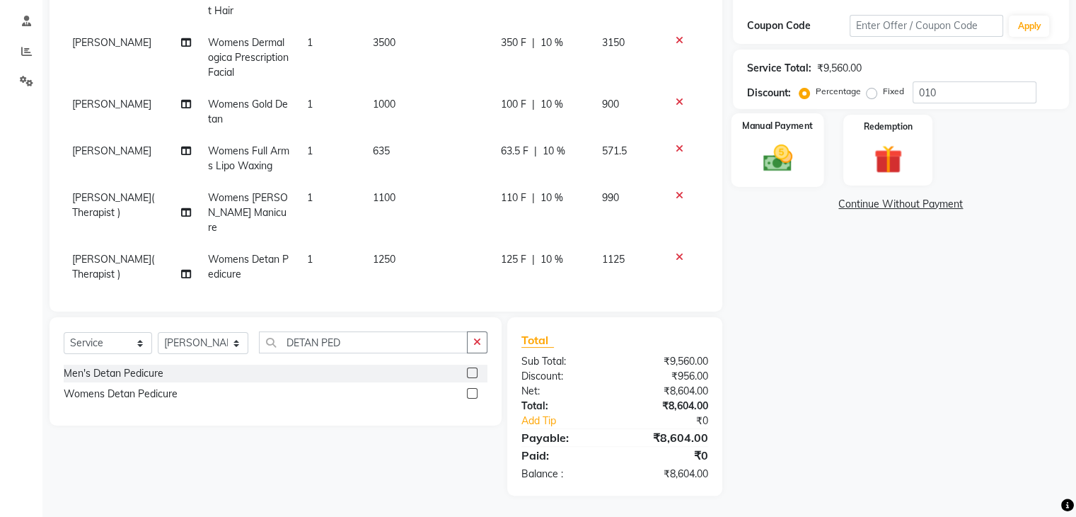
click at [784, 156] on img at bounding box center [777, 159] width 47 height 34
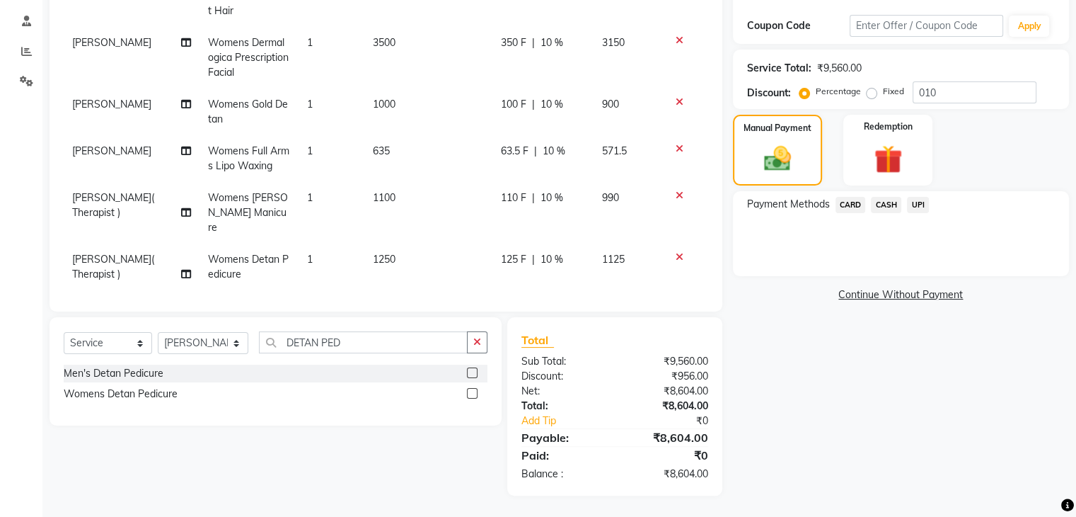
click at [916, 205] on span "UPI" at bounding box center [918, 205] width 22 height 16
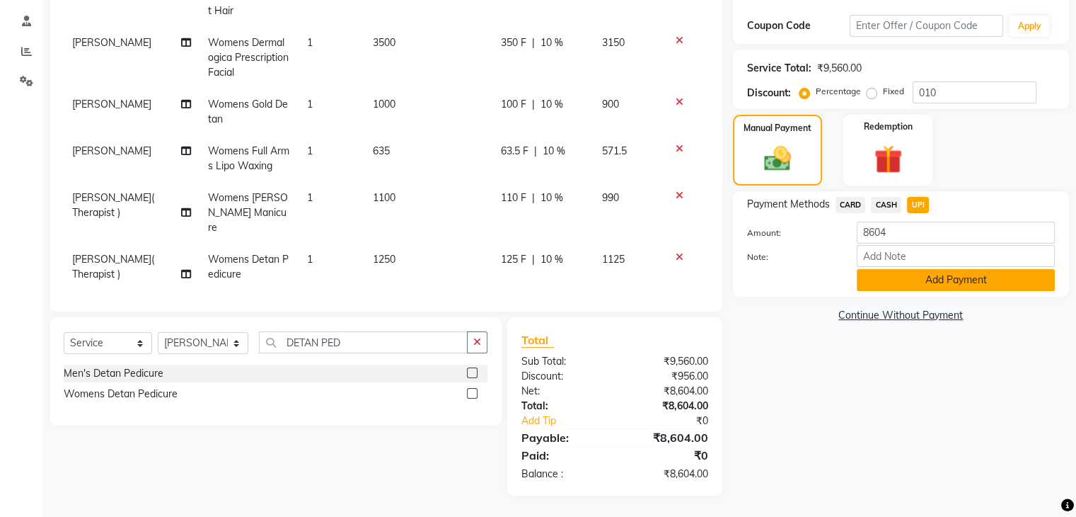
click at [955, 281] on button "Add Payment" at bounding box center [956, 280] width 198 height 22
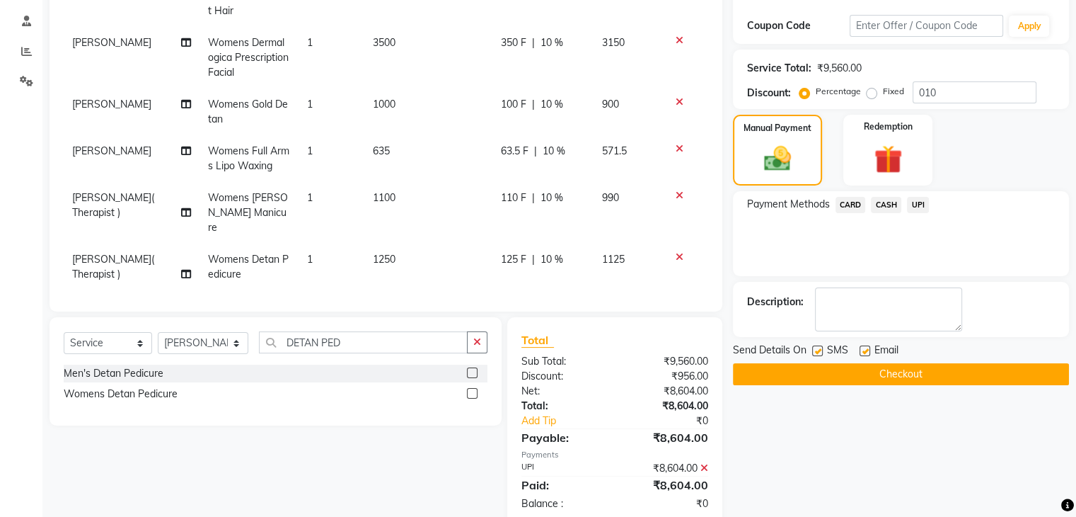
scroll to position [262, 0]
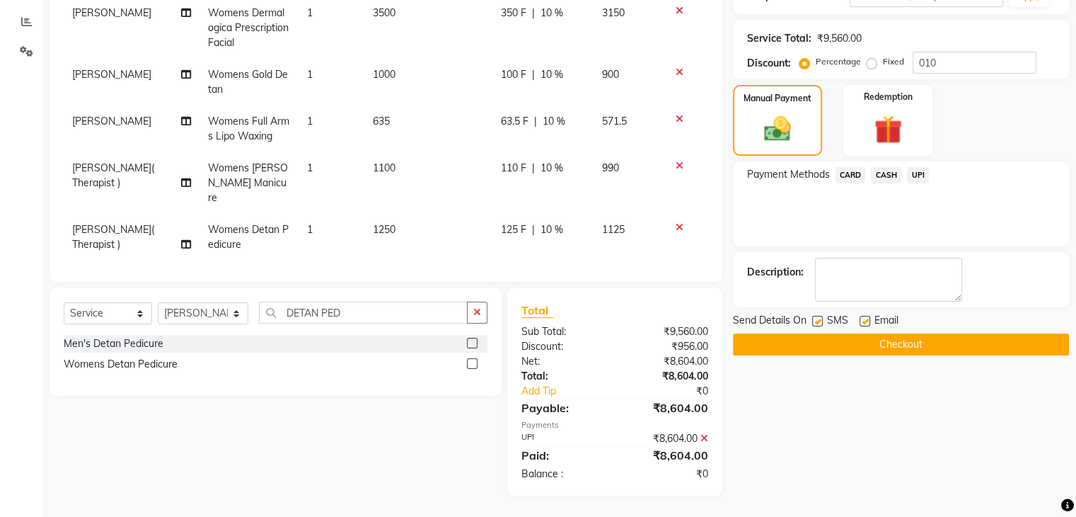
click at [906, 345] on button "Checkout" at bounding box center [901, 344] width 336 height 22
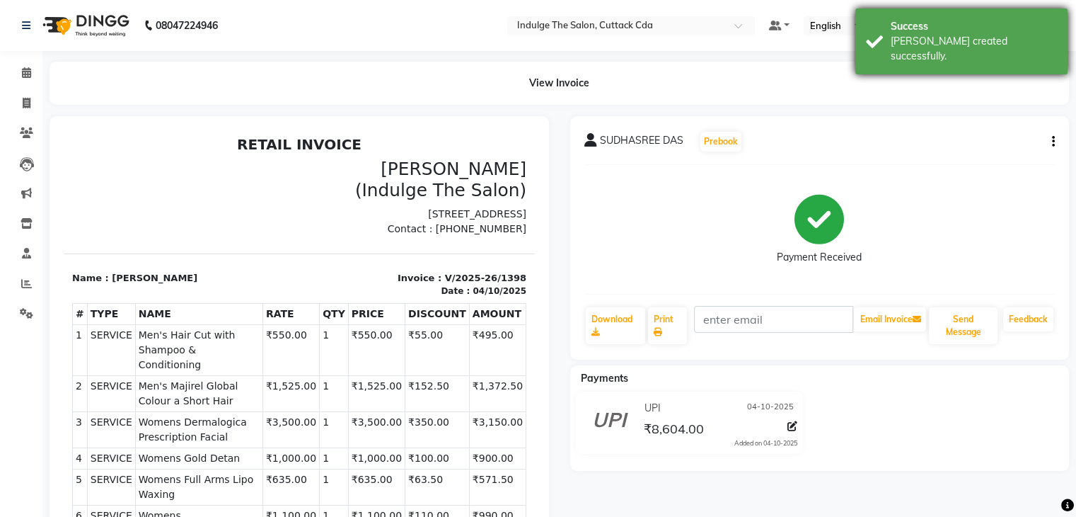
click at [971, 23] on div "Success" at bounding box center [974, 26] width 166 height 15
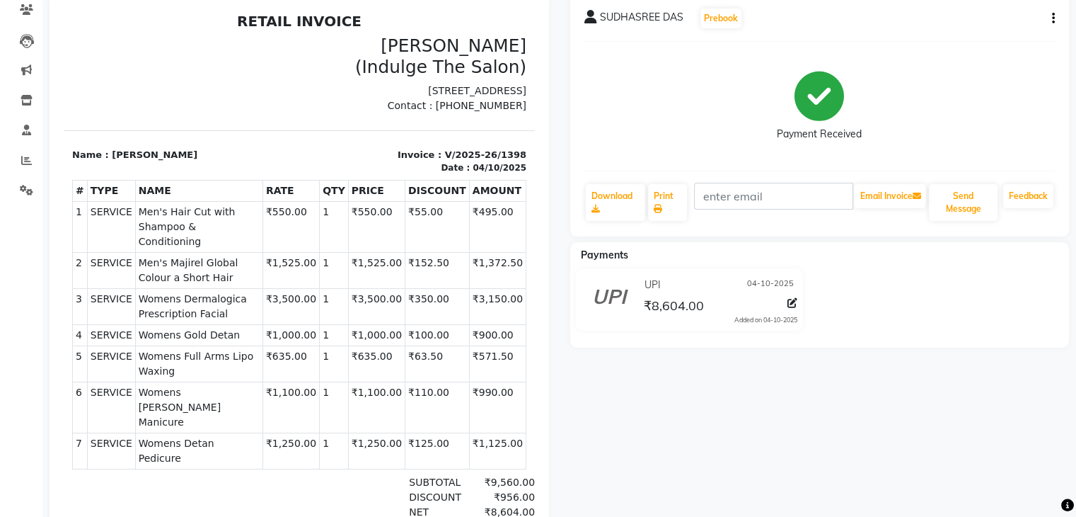
scroll to position [122, 0]
